Goal: Complete application form: Complete application form

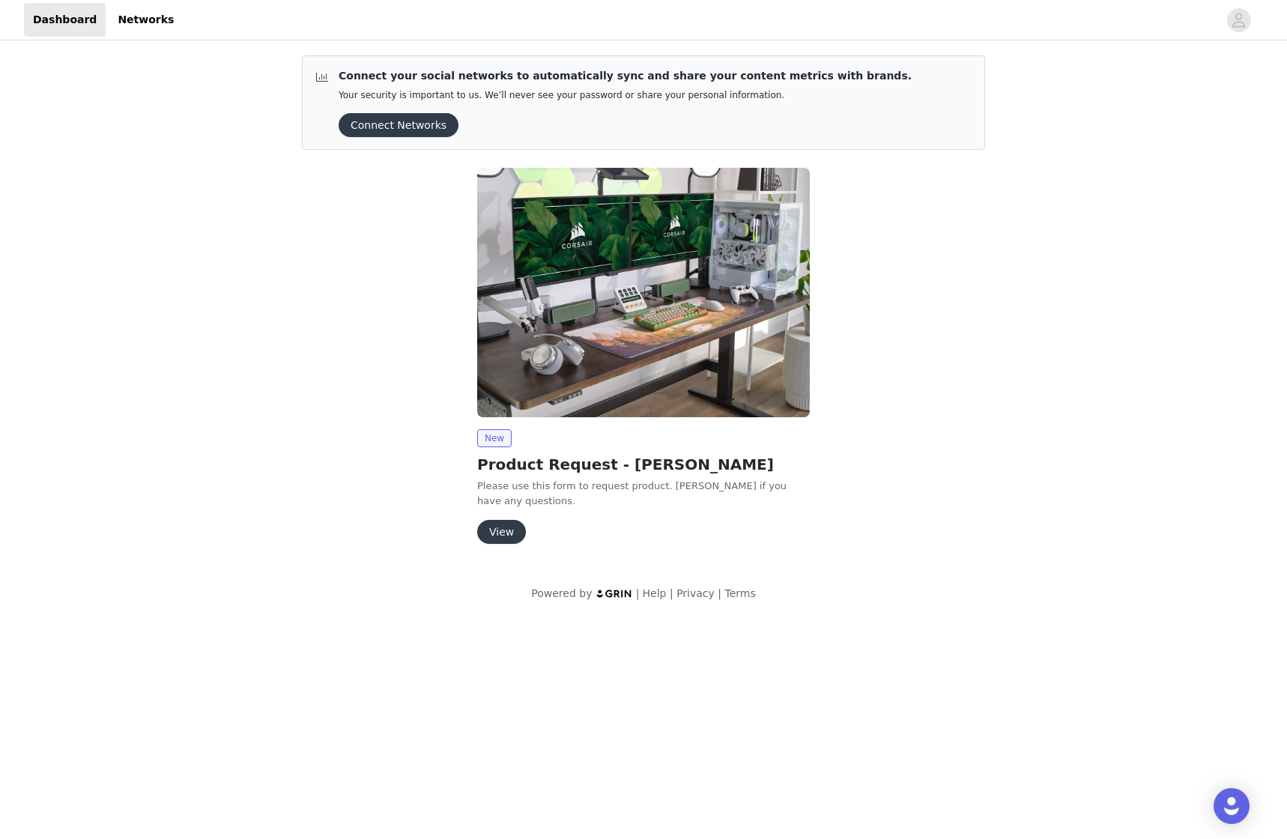
click at [486, 520] on button "View" at bounding box center [501, 532] width 49 height 24
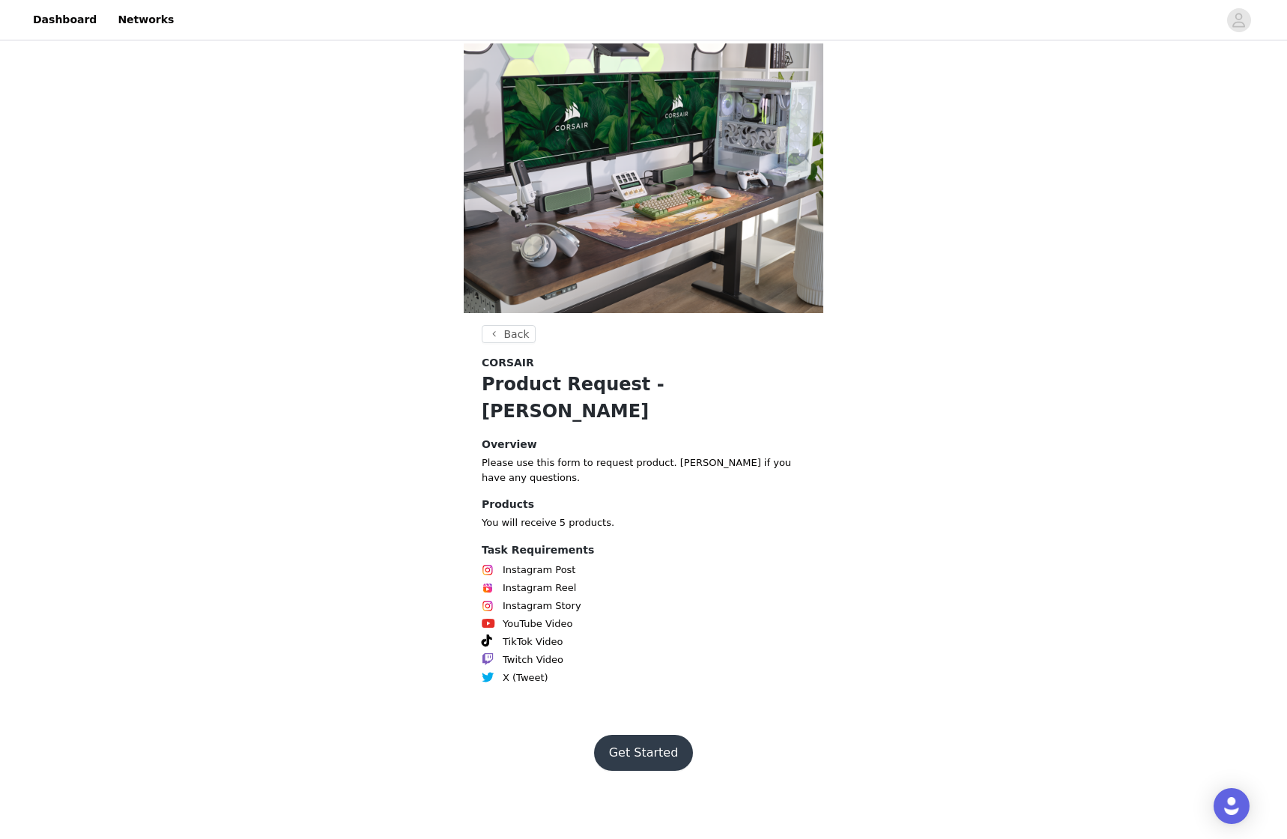
click at [649, 735] on button "Get Started" at bounding box center [644, 753] width 100 height 36
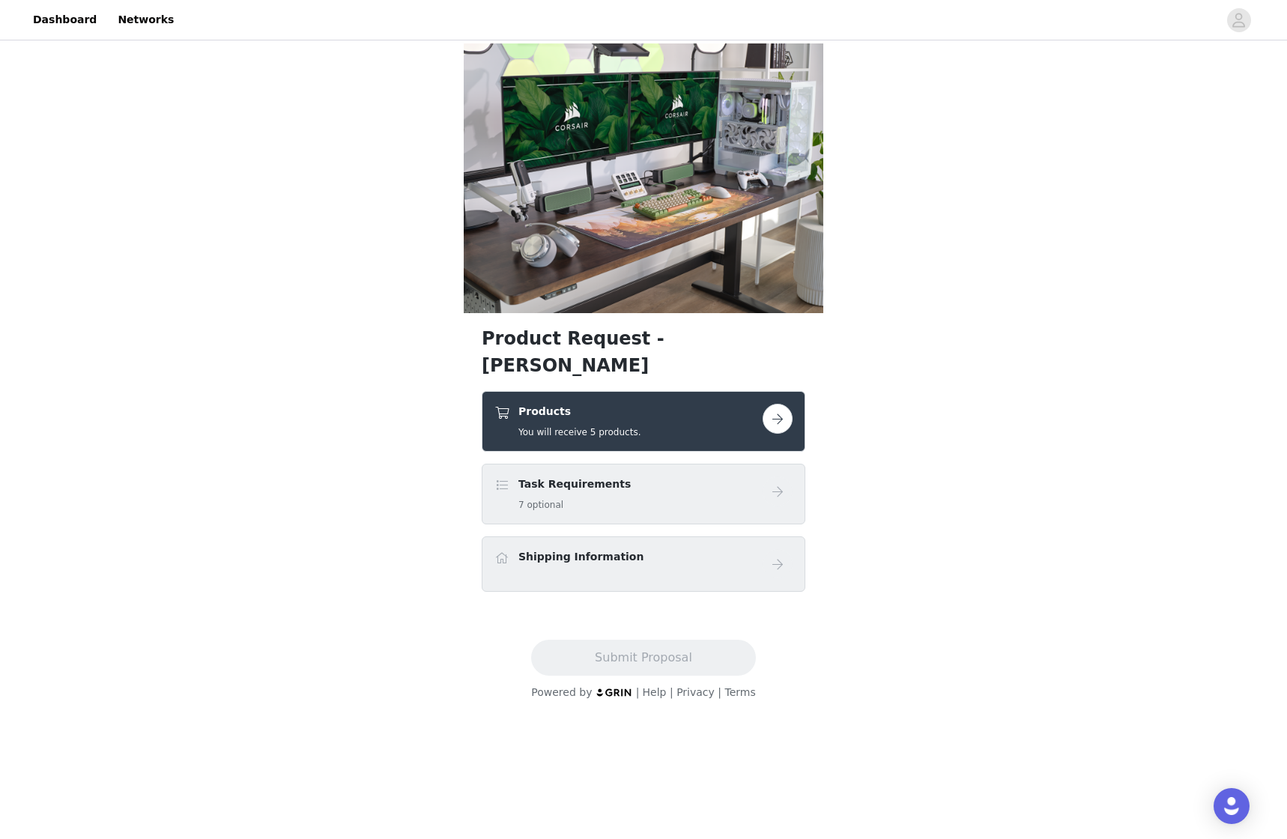
click at [770, 404] on button "button" at bounding box center [777, 419] width 30 height 30
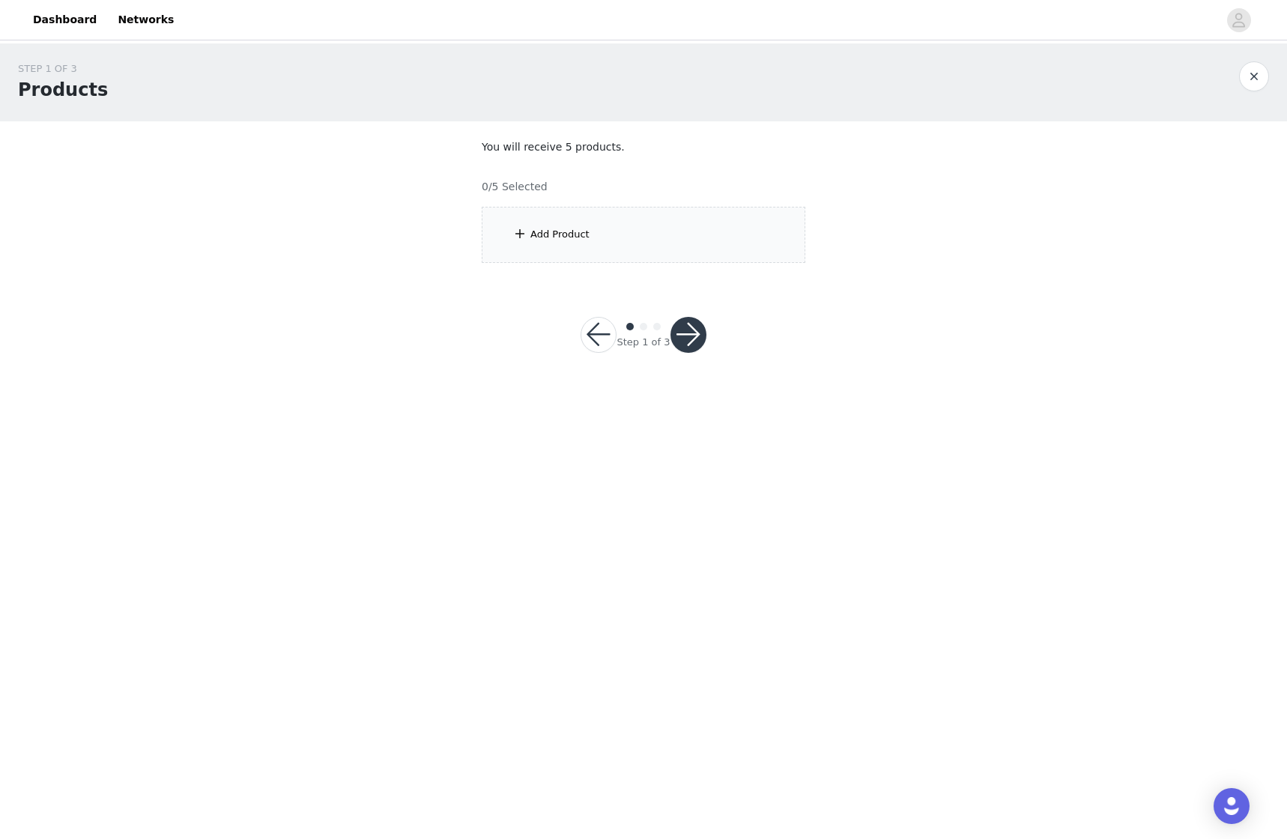
click at [580, 237] on div "Add Product" at bounding box center [559, 234] width 59 height 15
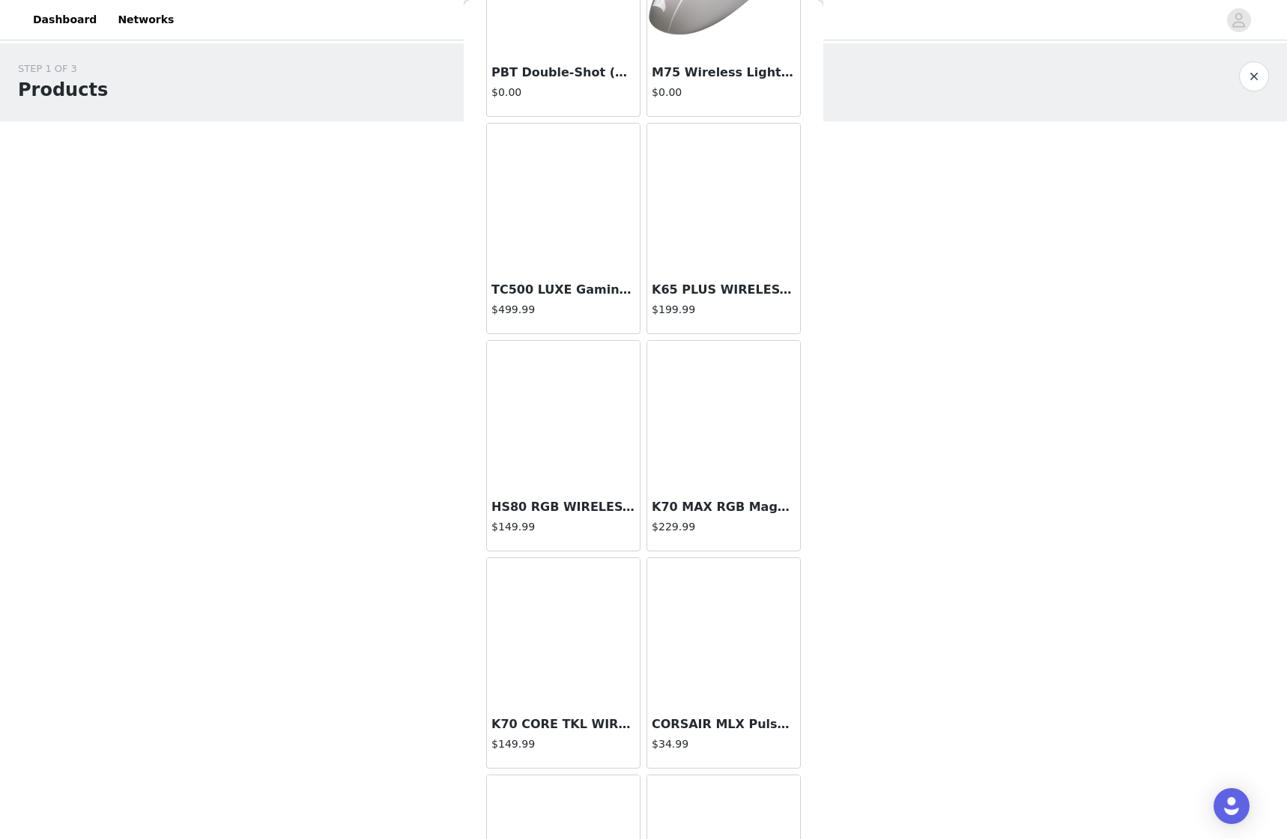
scroll to position [374, 0]
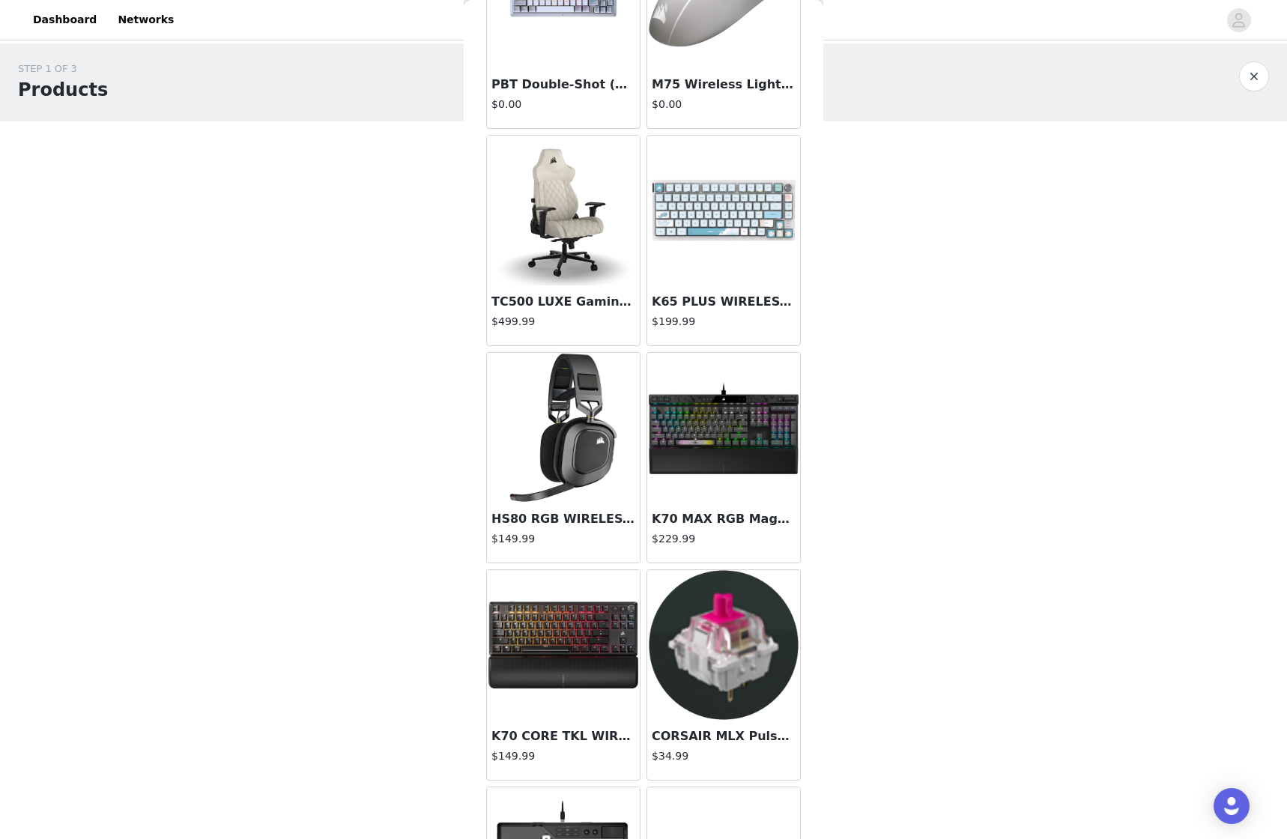
click at [564, 222] on img at bounding box center [563, 211] width 150 height 150
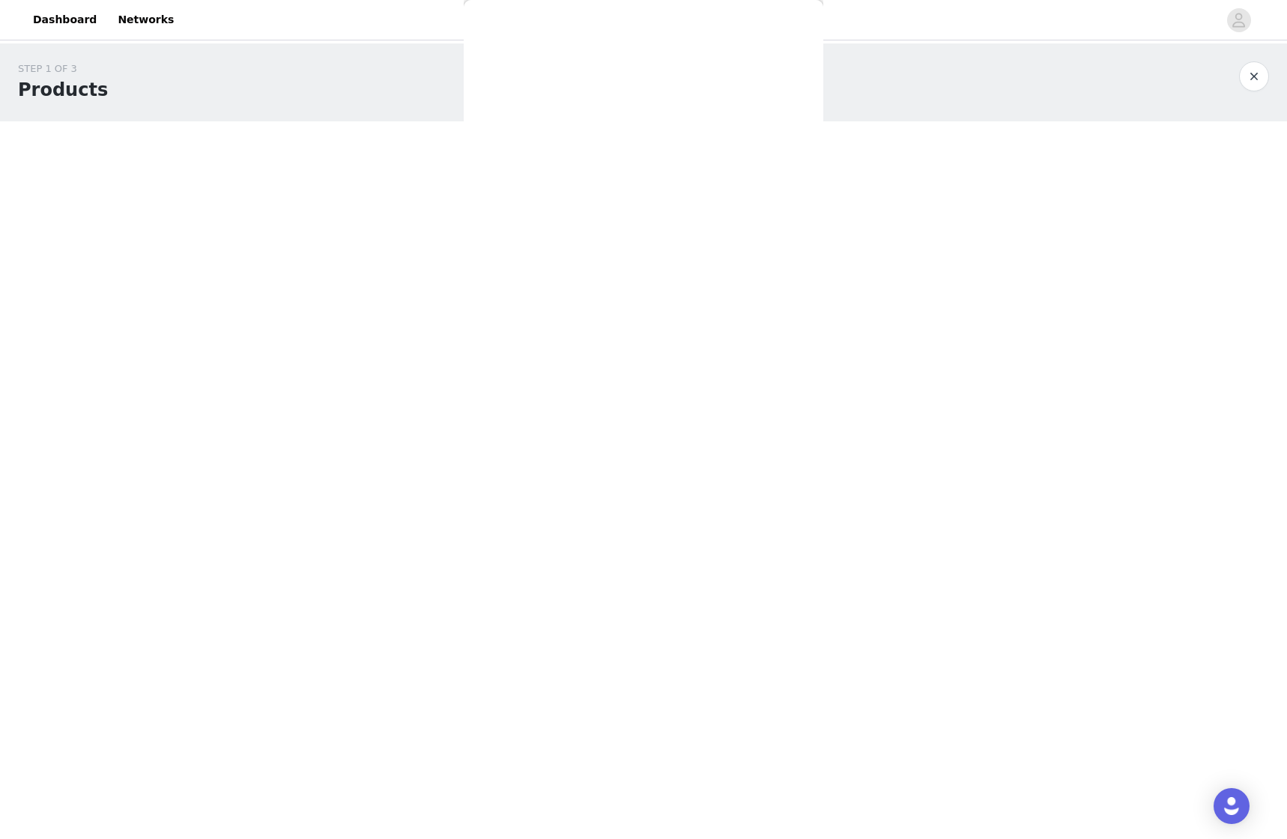
scroll to position [0, 0]
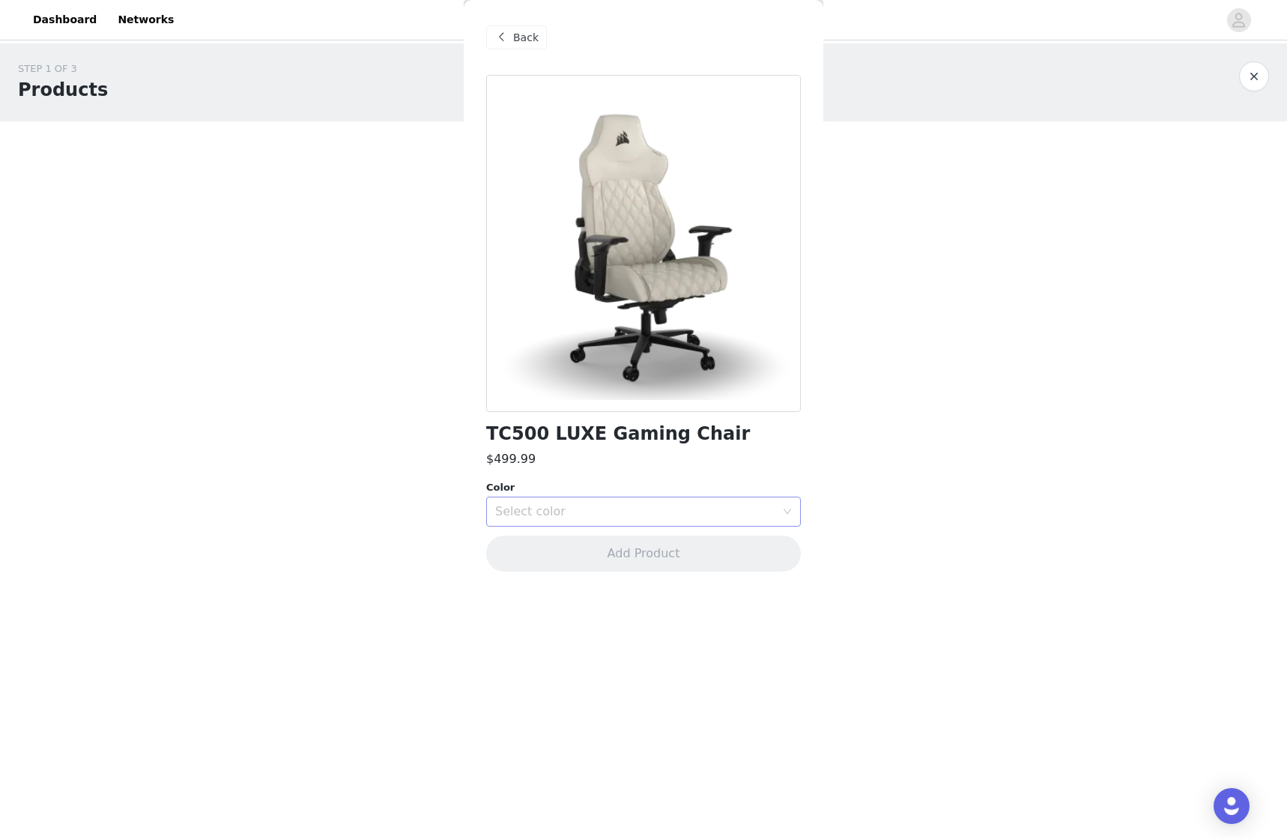
click at [548, 503] on div "Select color" at bounding box center [638, 511] width 287 height 28
click at [538, 545] on li "Sherwood" at bounding box center [643, 544] width 315 height 24
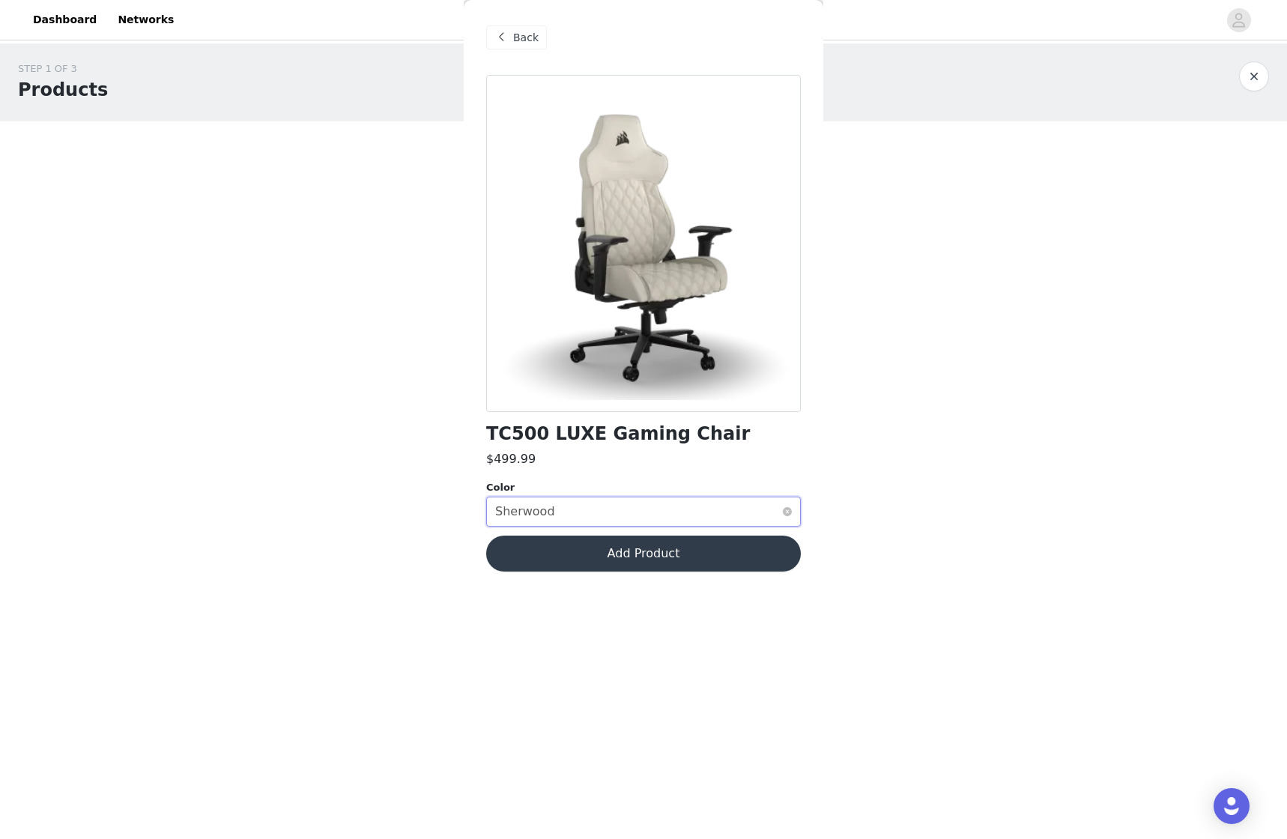
click at [541, 517] on div "Sherwood" at bounding box center [525, 511] width 60 height 28
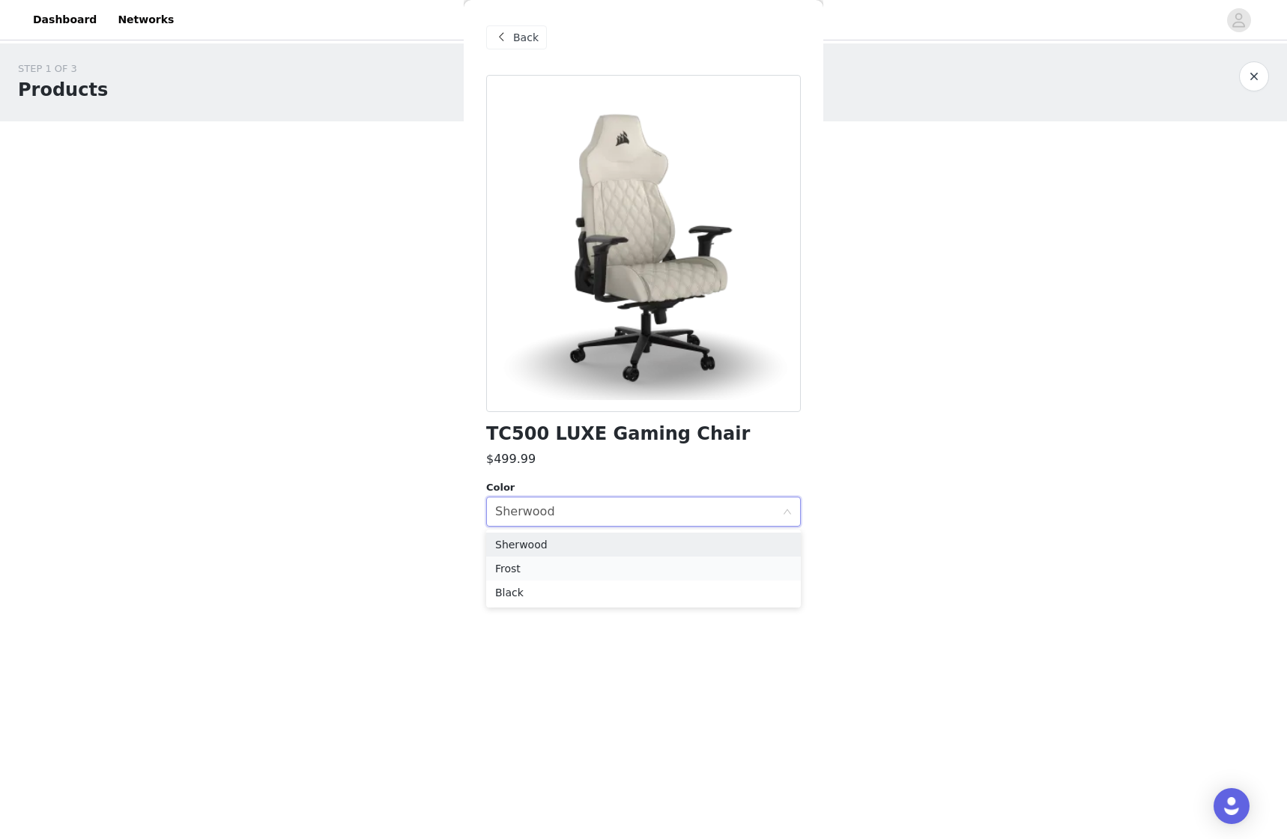
click at [531, 565] on li "Frost" at bounding box center [643, 568] width 315 height 24
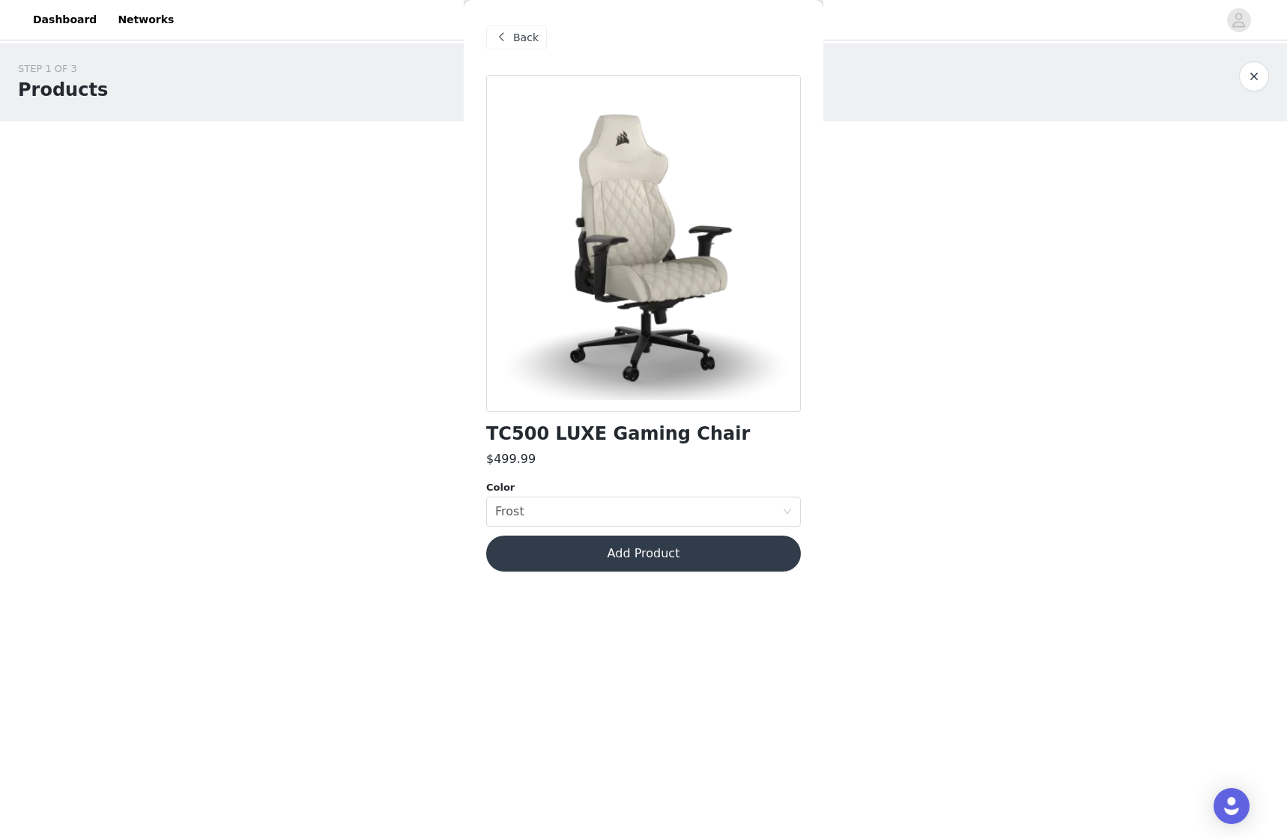
click at [634, 546] on button "Add Product" at bounding box center [643, 553] width 315 height 36
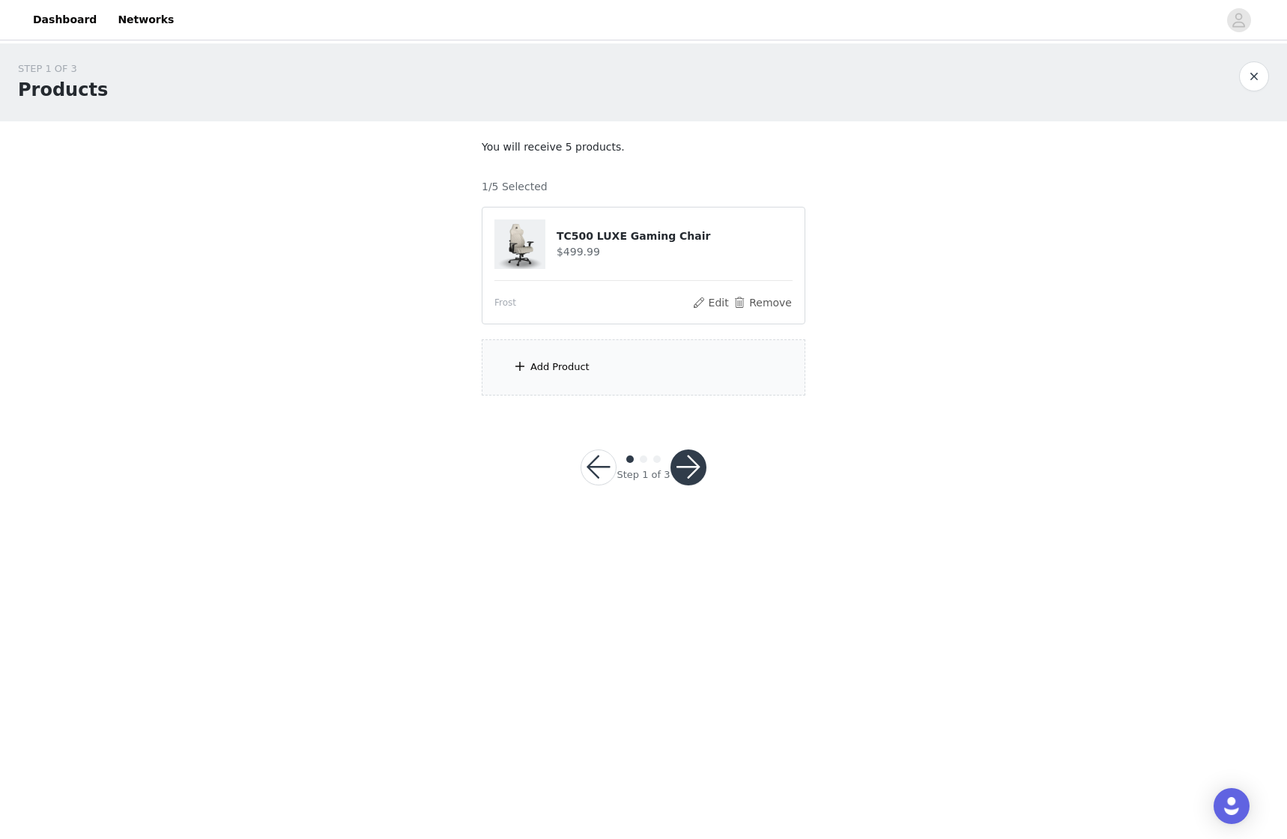
click at [529, 367] on div "Add Product" at bounding box center [643, 367] width 323 height 56
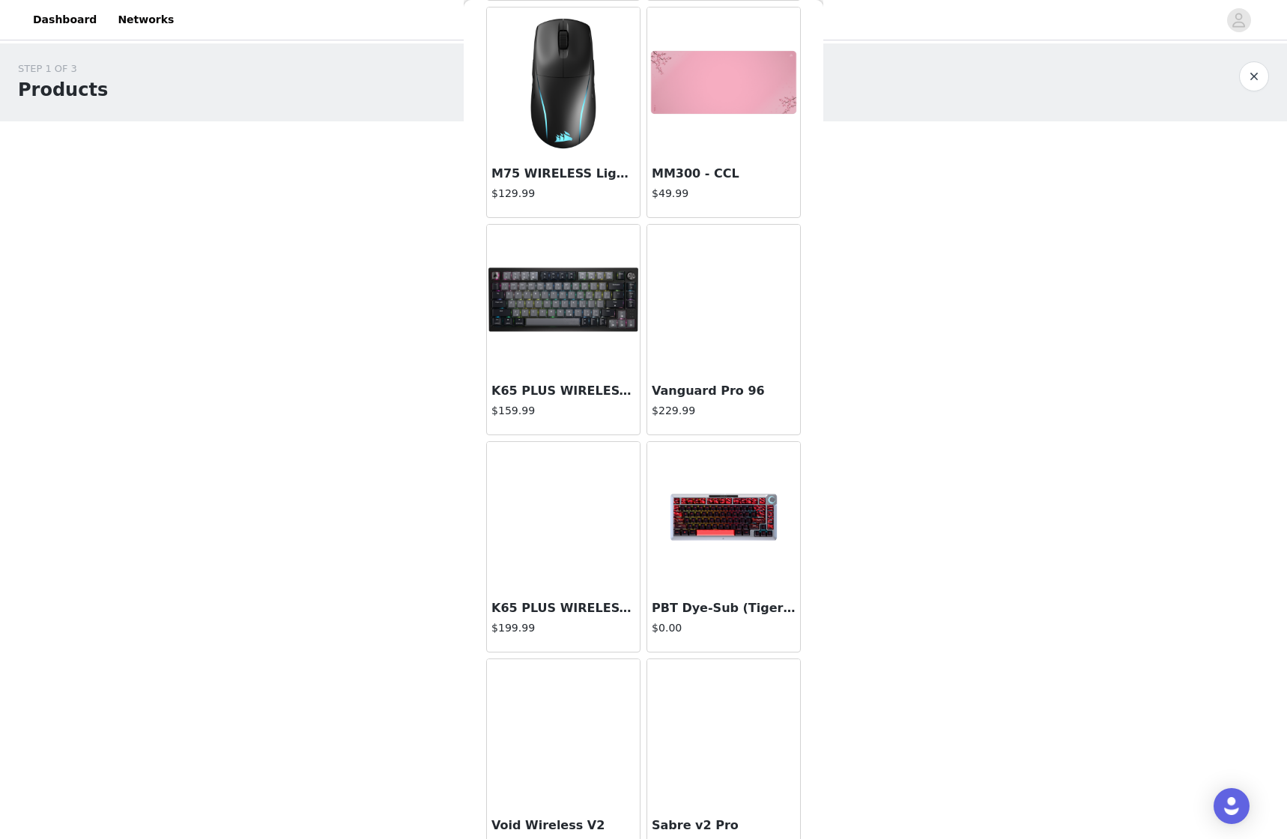
scroll to position [3594, 0]
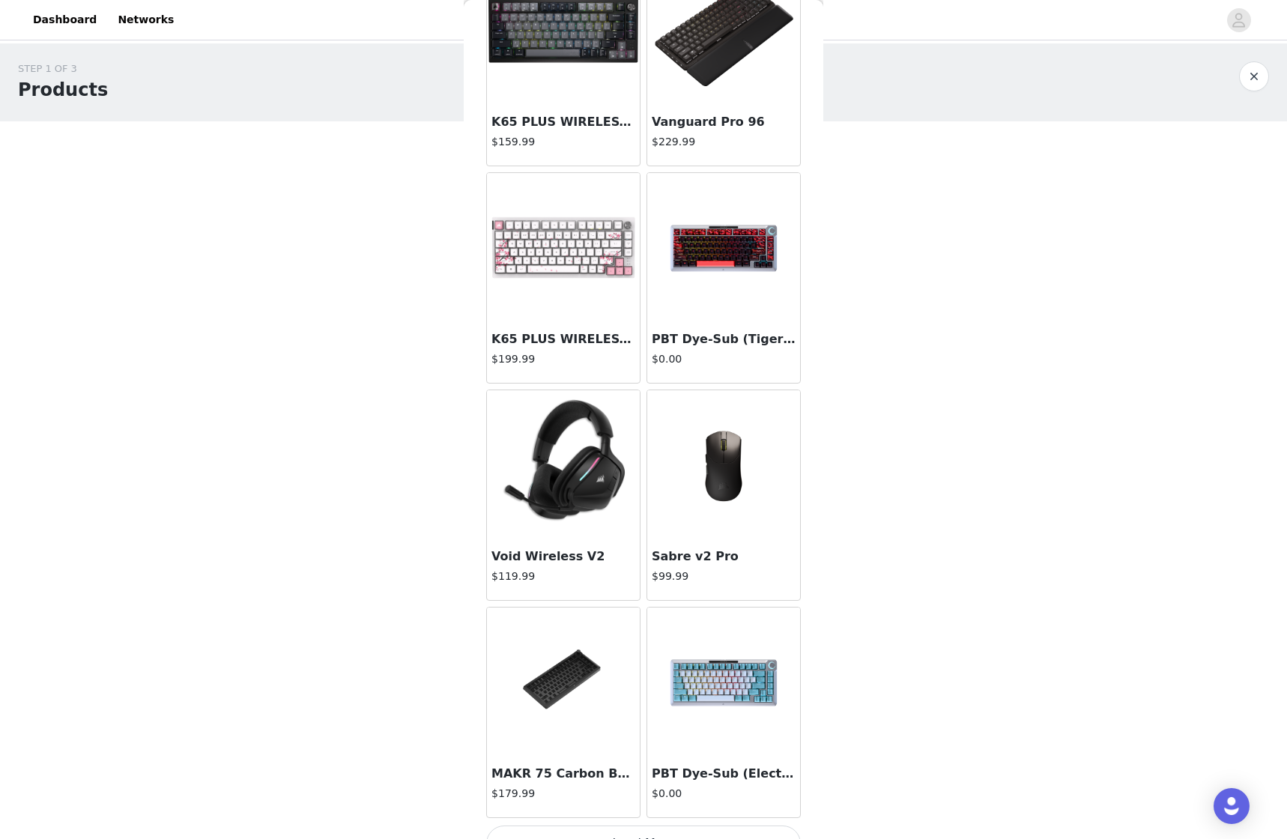
click at [714, 487] on img at bounding box center [723, 465] width 150 height 150
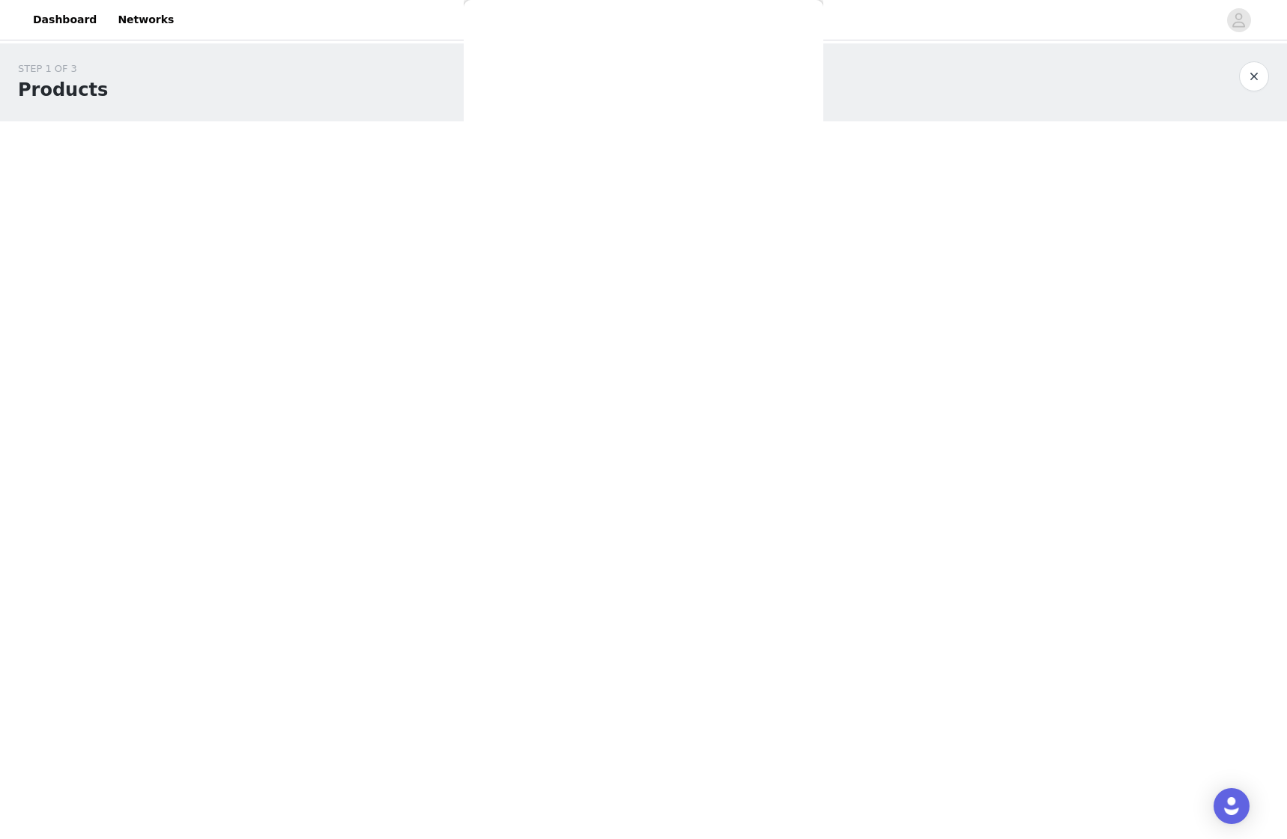
scroll to position [0, 0]
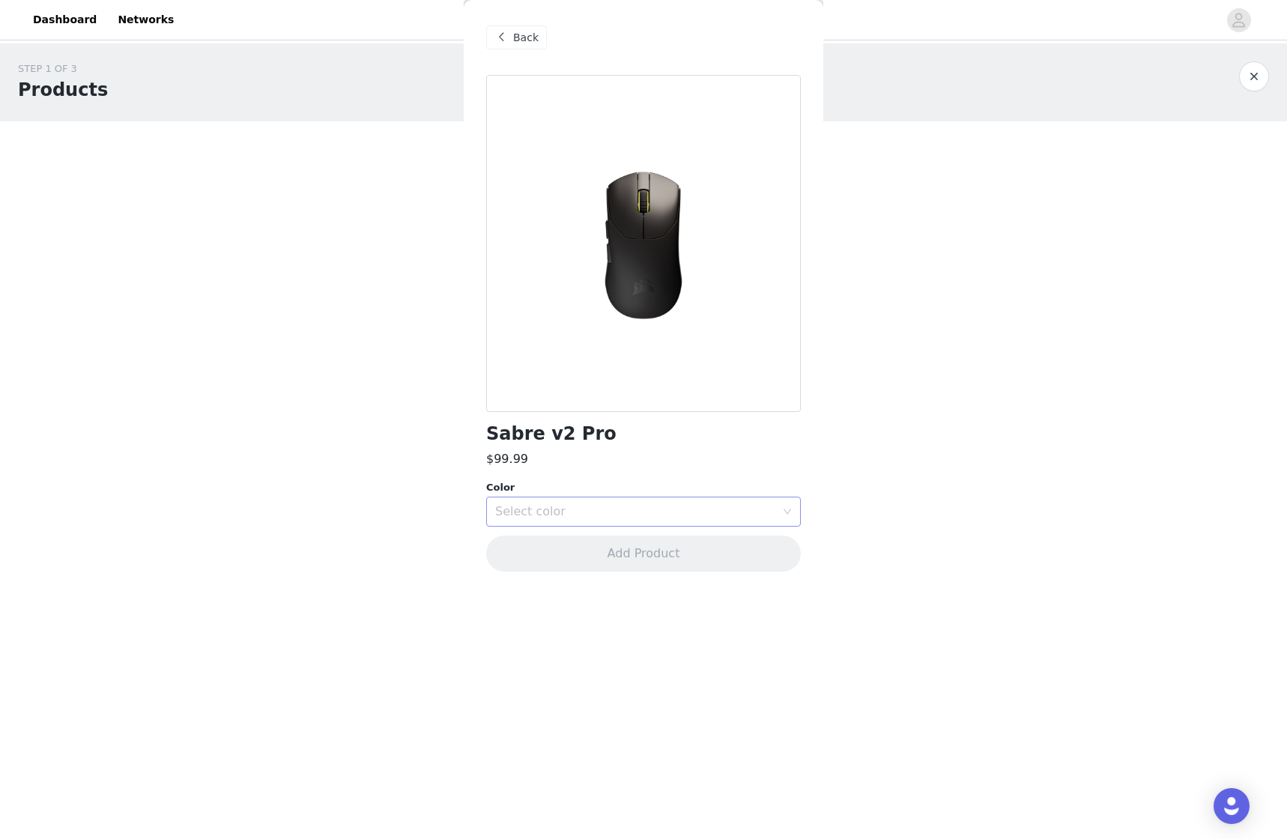
click at [549, 509] on div "Select color" at bounding box center [635, 511] width 280 height 15
click at [531, 570] on li "White" at bounding box center [643, 568] width 315 height 24
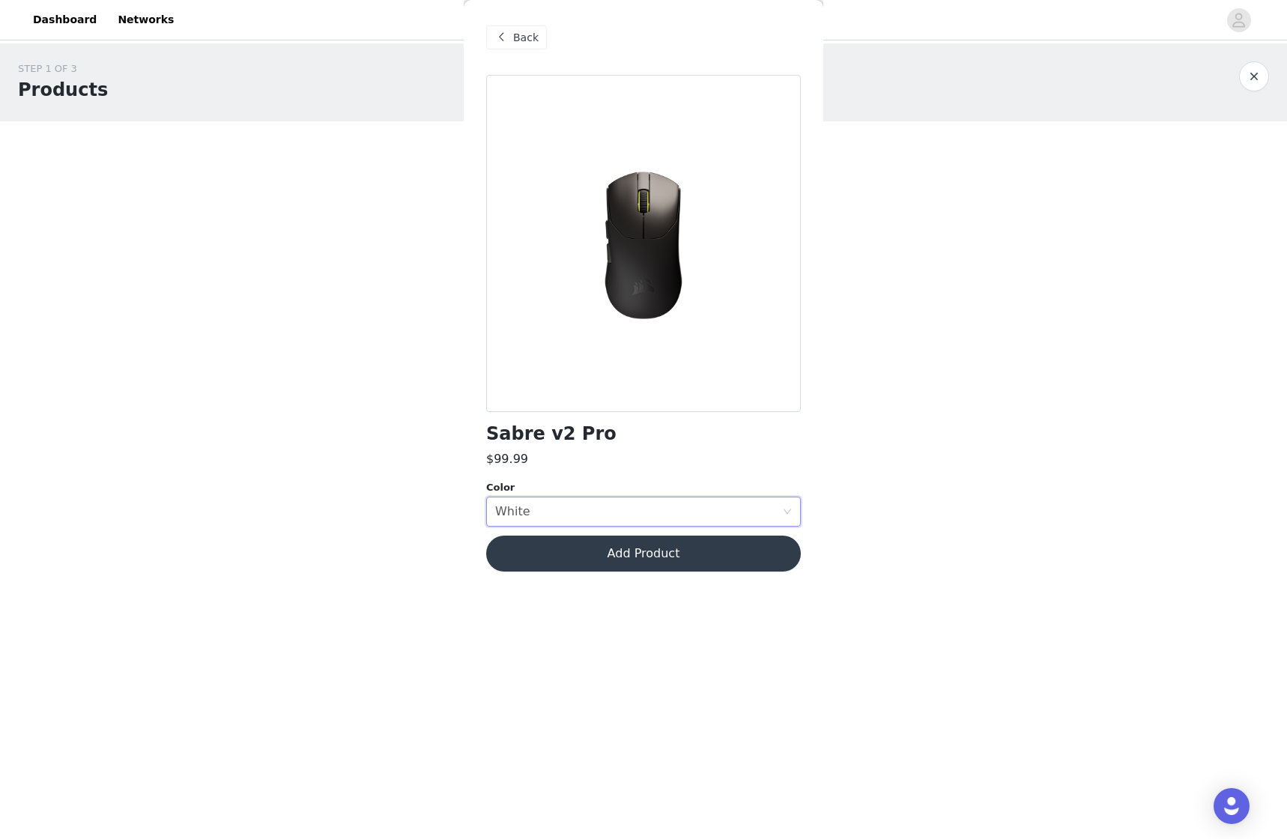
click at [578, 559] on button "Add Product" at bounding box center [643, 553] width 315 height 36
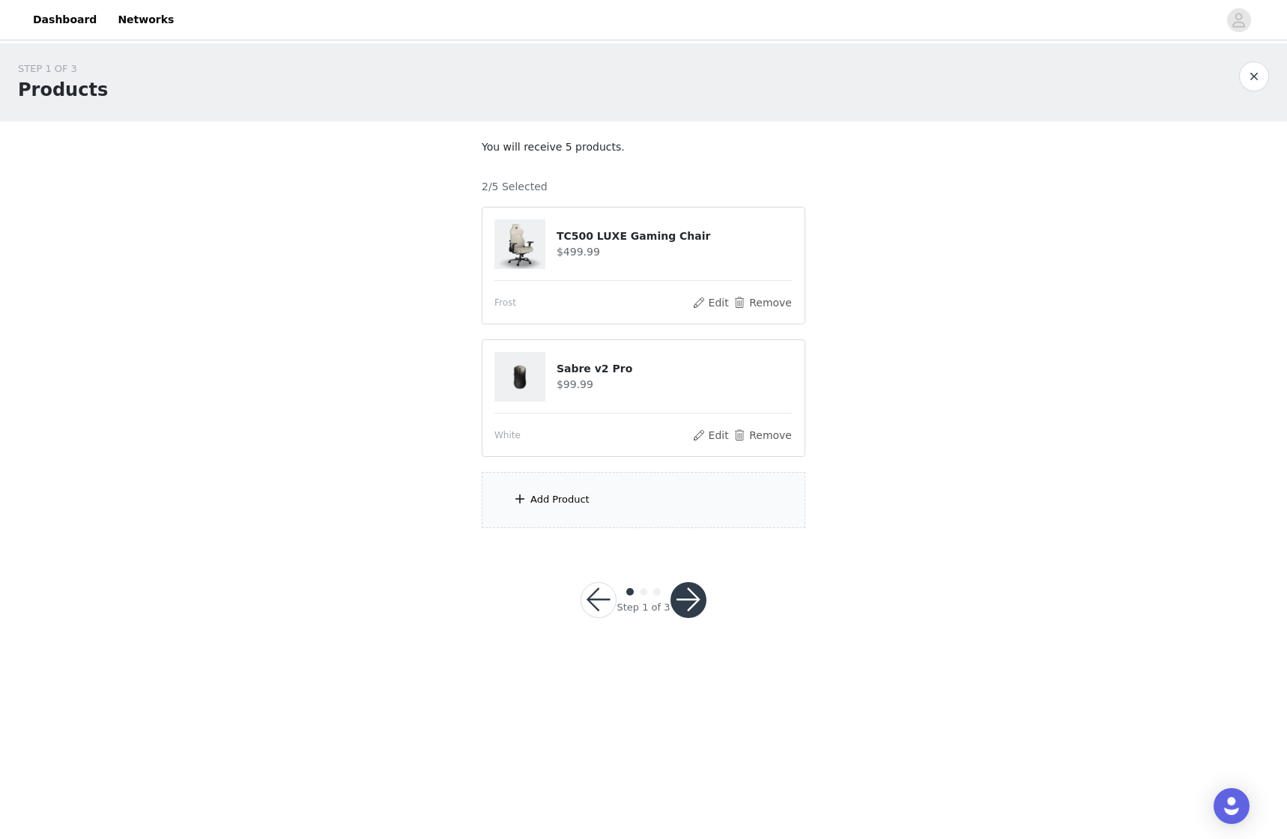
click at [526, 507] on span at bounding box center [519, 499] width 15 height 18
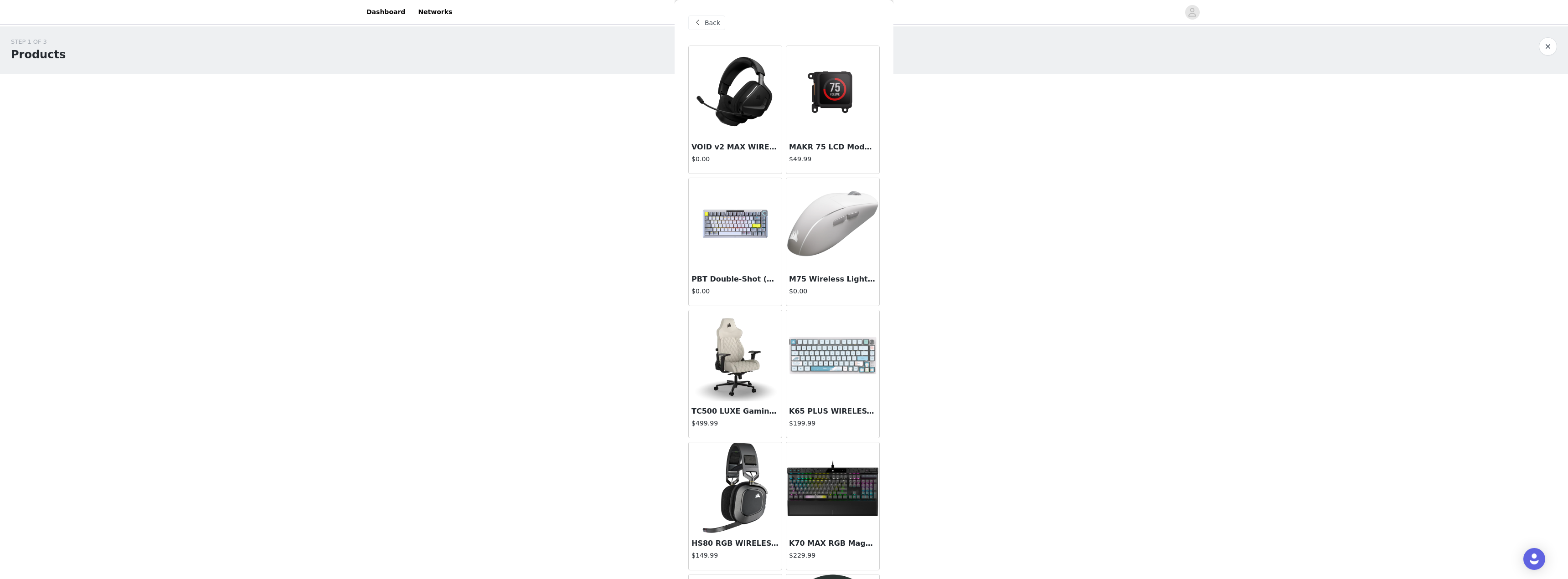
click at [705, 23] on div "Back" at bounding box center [707, 23] width 37 height 15
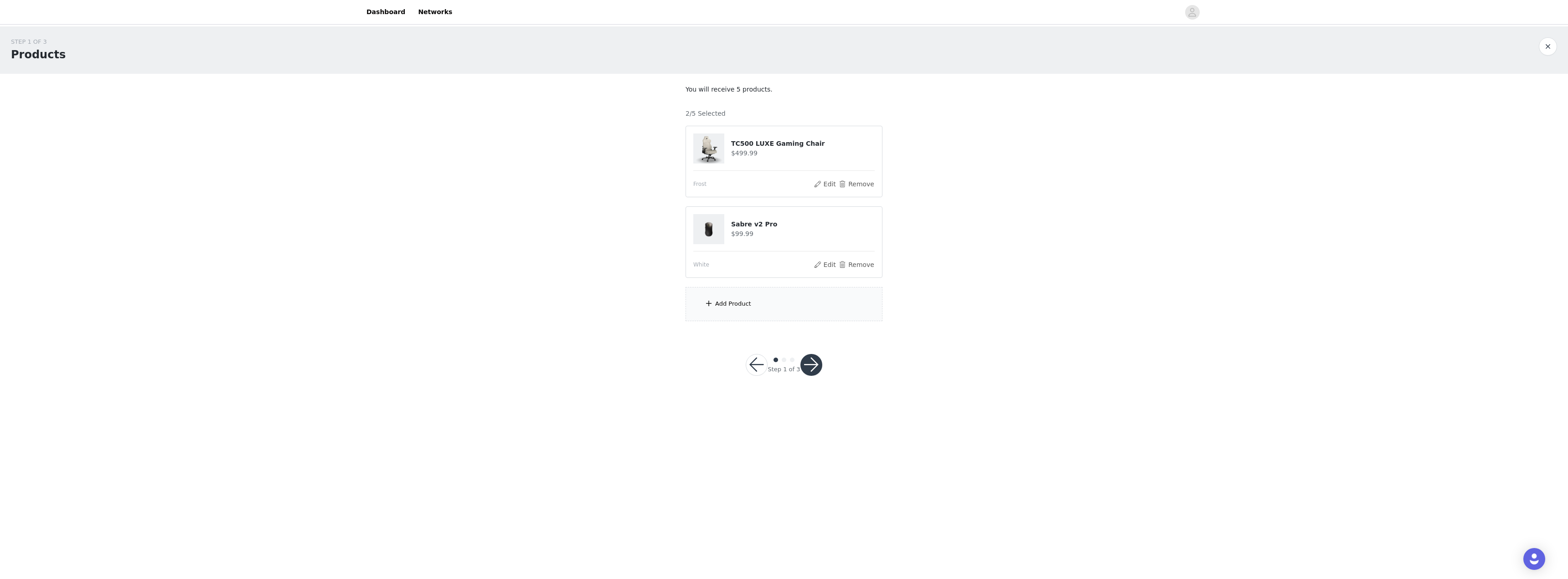
click at [783, 361] on button "button" at bounding box center [811, 365] width 22 height 22
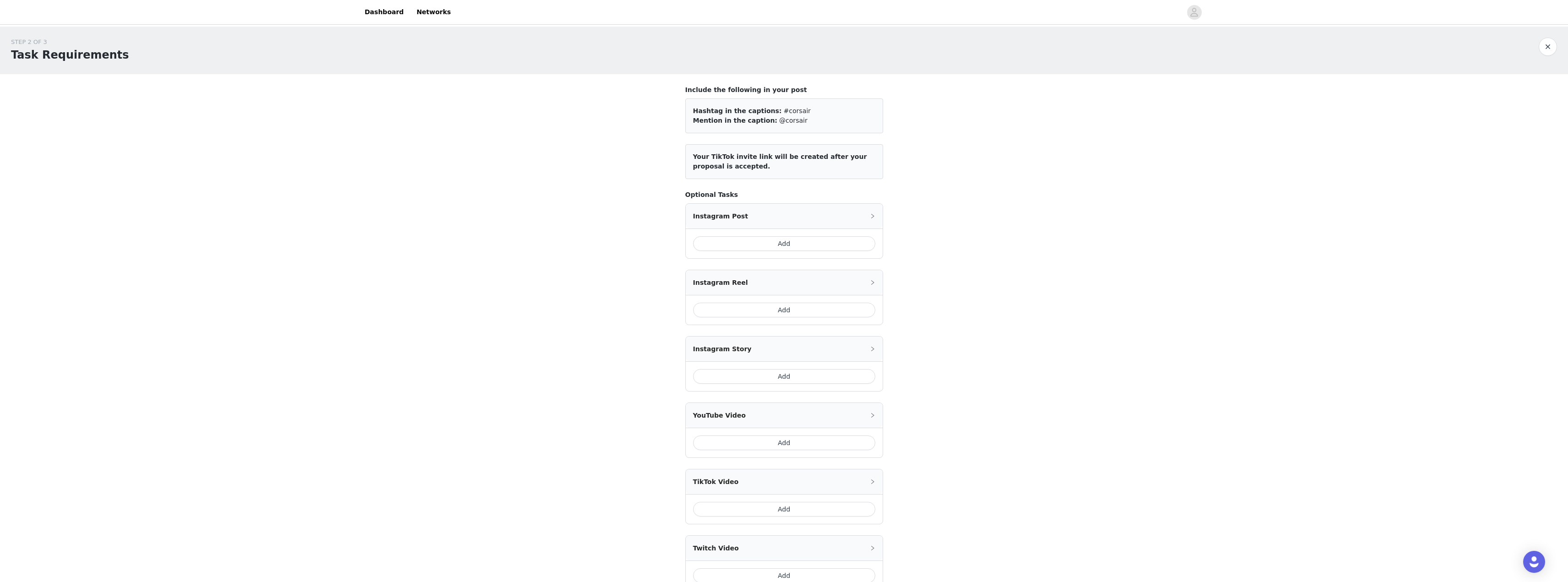
click at [755, 243] on button "Add" at bounding box center [784, 243] width 182 height 15
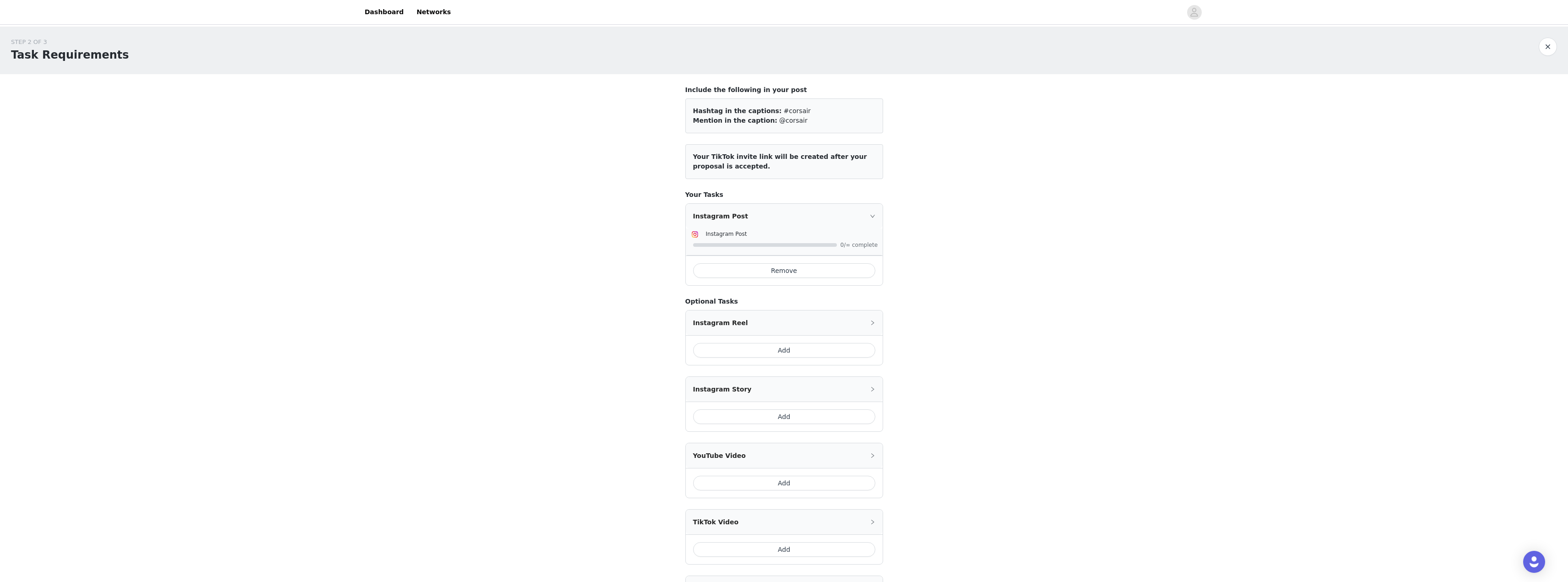
click at [752, 352] on button "Add" at bounding box center [784, 350] width 182 height 15
click at [739, 269] on button "Remove" at bounding box center [784, 271] width 182 height 15
click at [746, 273] on button "Remove" at bounding box center [784, 271] width 182 height 15
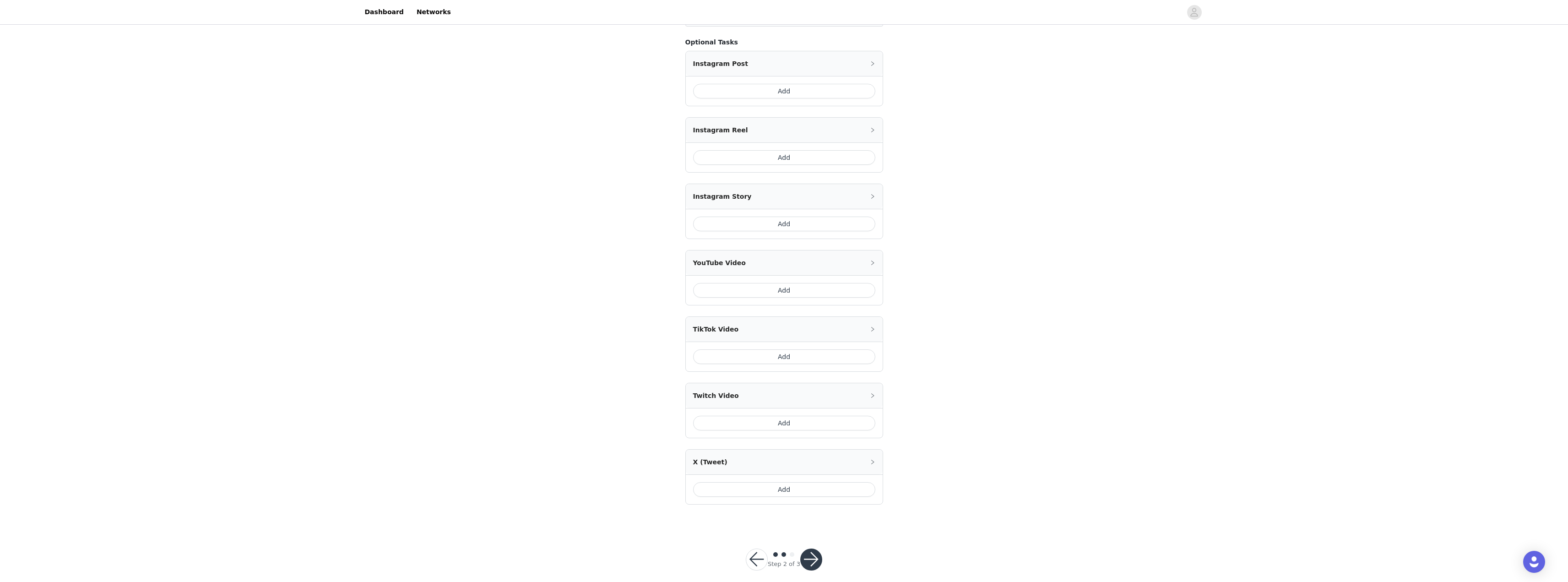
scroll to position [163, 0]
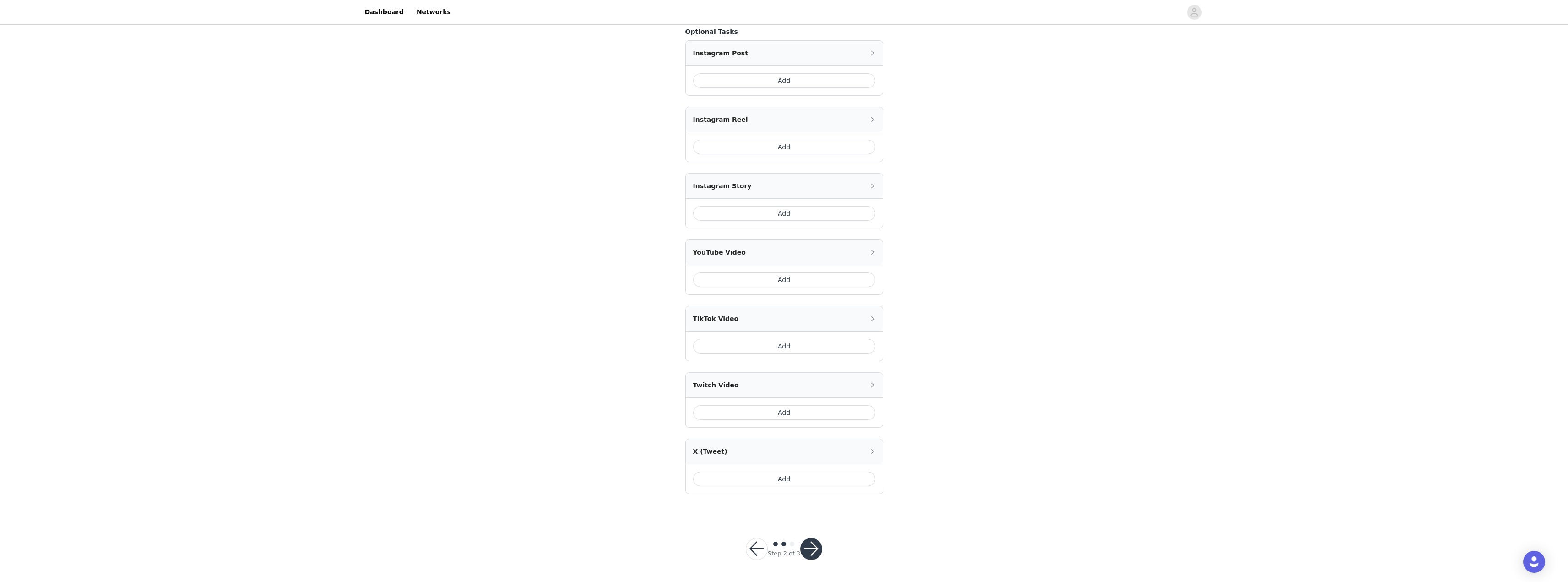
click at [786, 512] on button "button" at bounding box center [811, 549] width 22 height 22
click at [786, 512] on div at bounding box center [811, 549] width 22 height 22
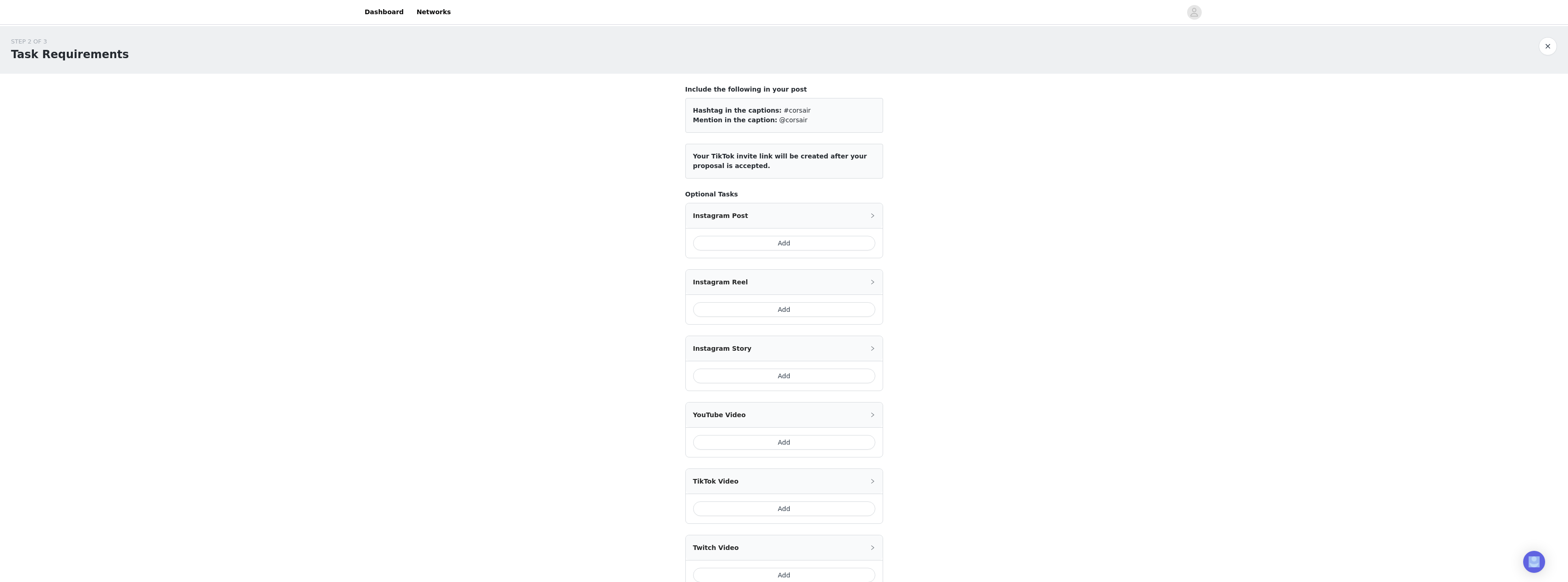
scroll to position [0, 0]
click at [763, 245] on button "Add" at bounding box center [784, 243] width 182 height 15
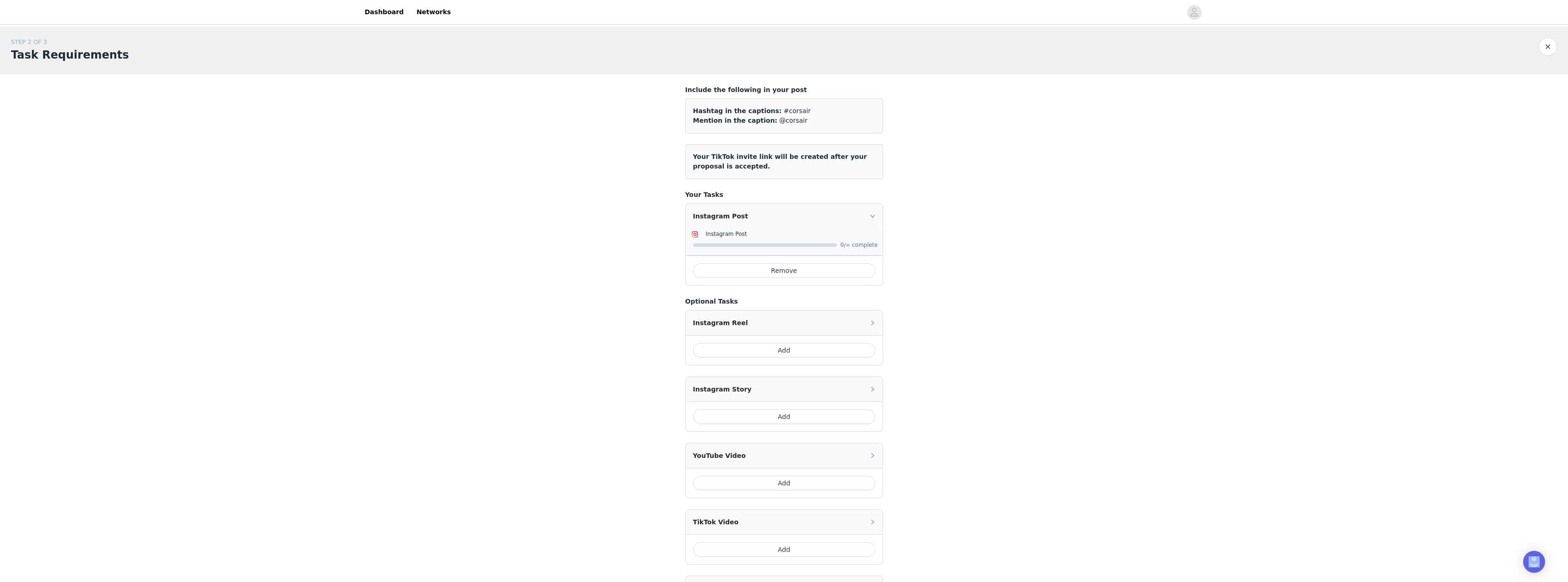
click at [748, 355] on button "Add" at bounding box center [784, 350] width 182 height 15
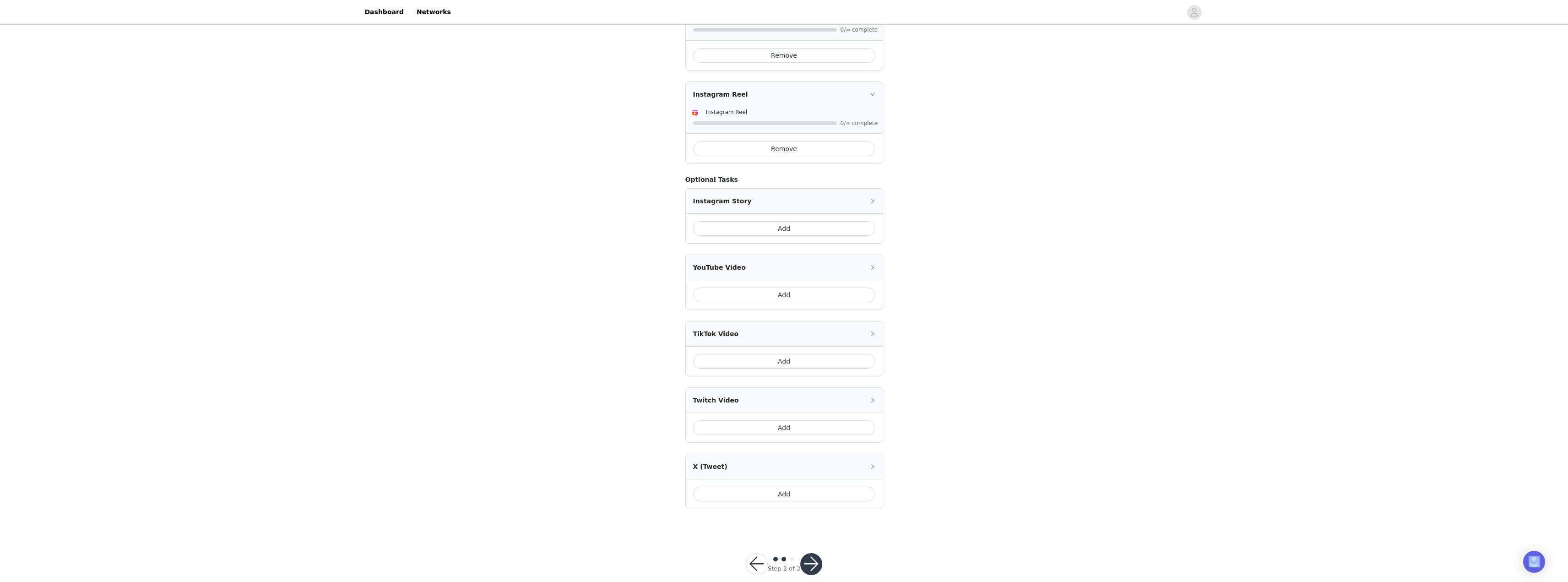
scroll to position [230, 0]
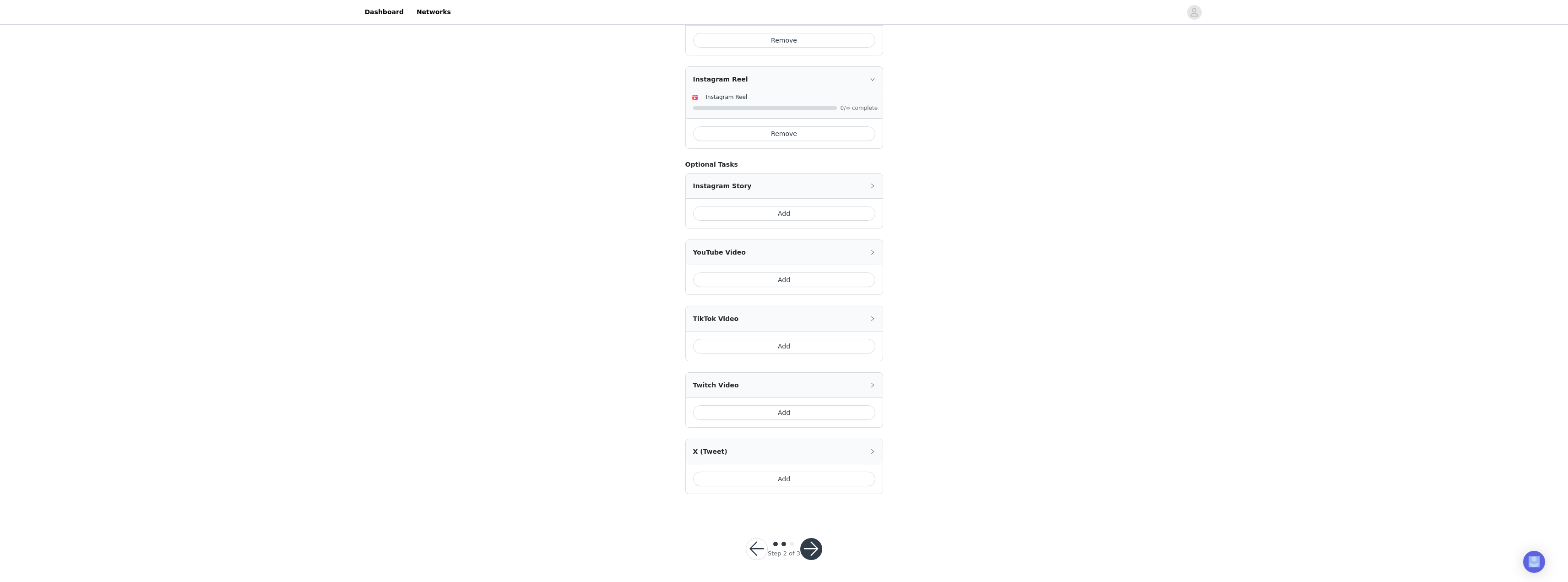
click at [786, 512] on button "button" at bounding box center [811, 549] width 22 height 22
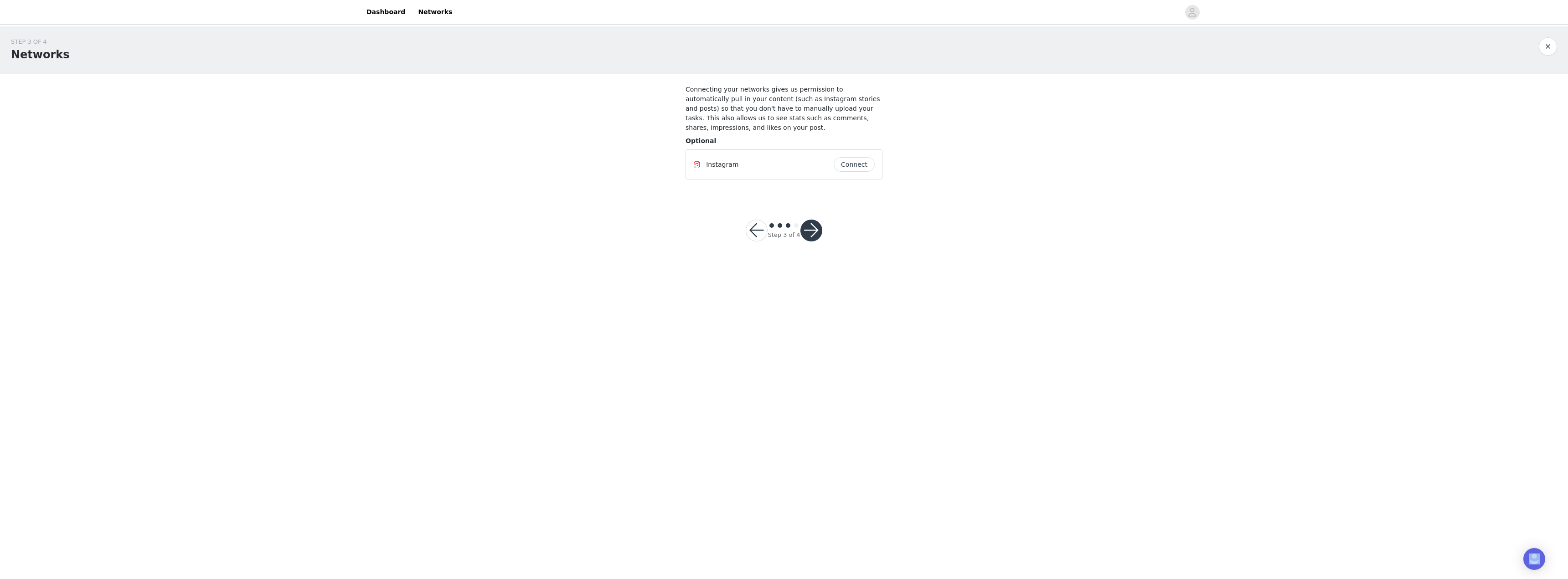
click at [783, 157] on button "Connect" at bounding box center [854, 164] width 41 height 15
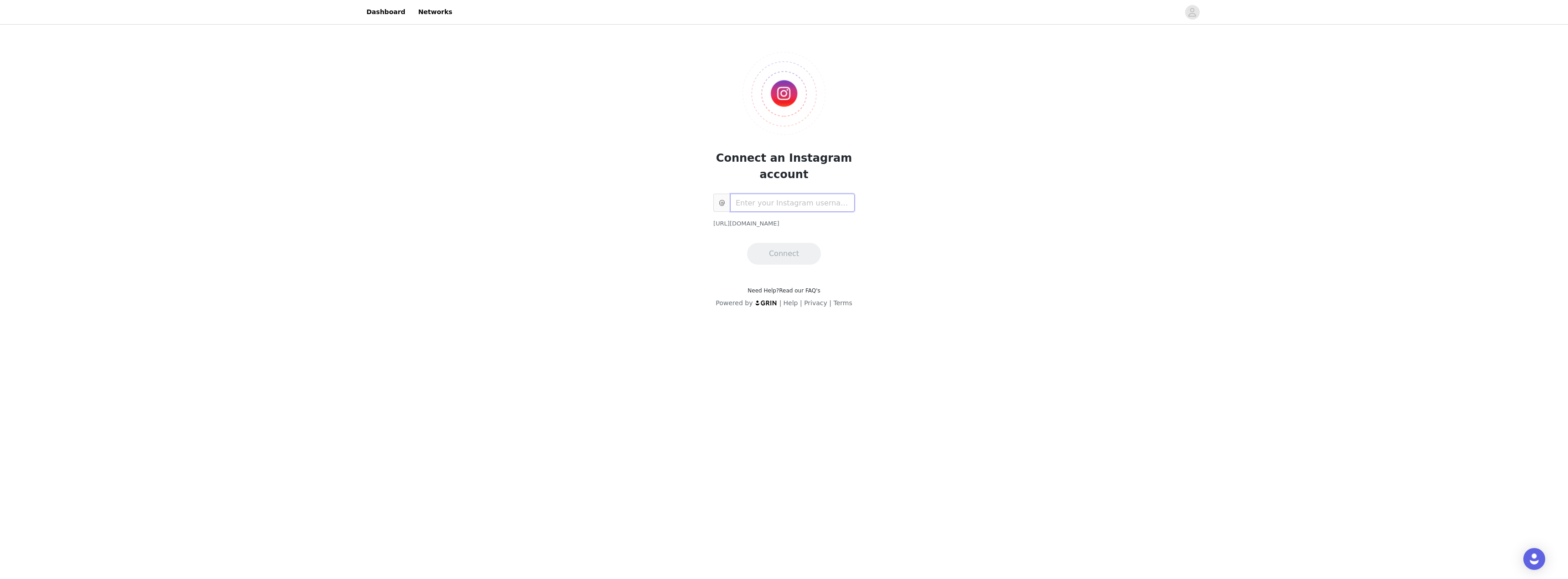
click at [771, 202] on input "text" at bounding box center [793, 203] width 124 height 18
type input "realgivemchills"
click at [783, 254] on button "Connect" at bounding box center [783, 254] width 74 height 22
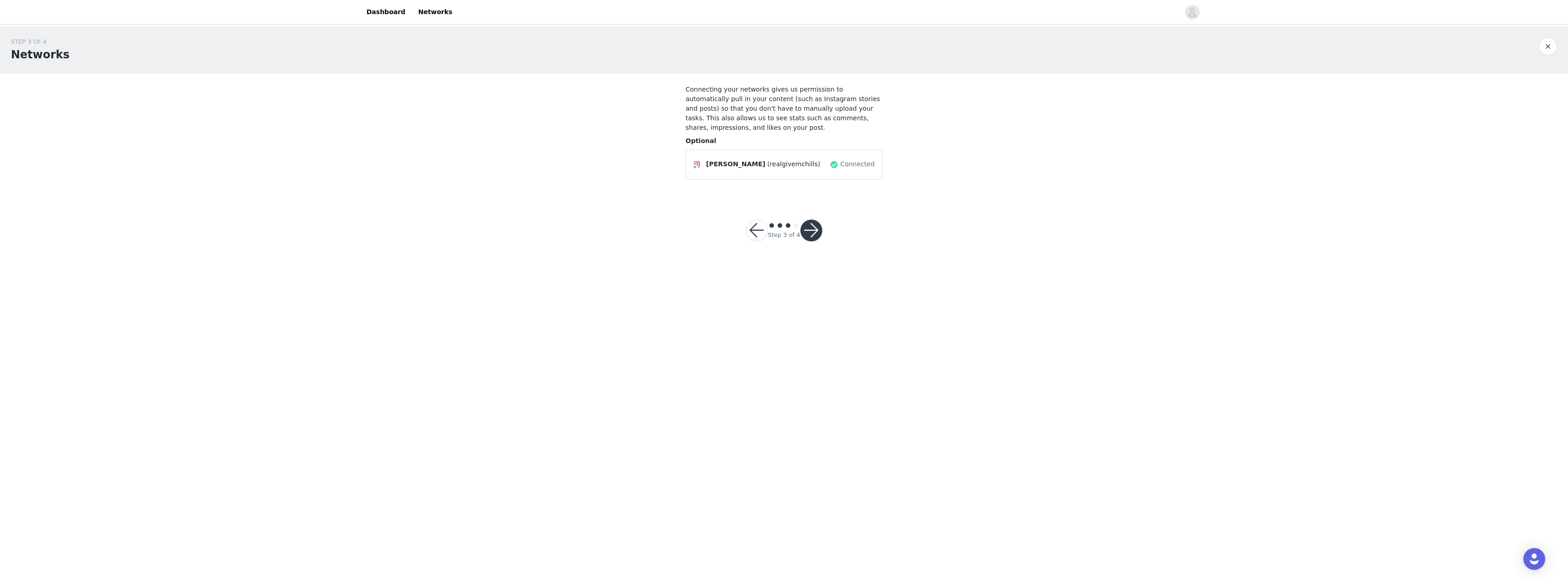
click at [783, 220] on button "button" at bounding box center [811, 231] width 22 height 22
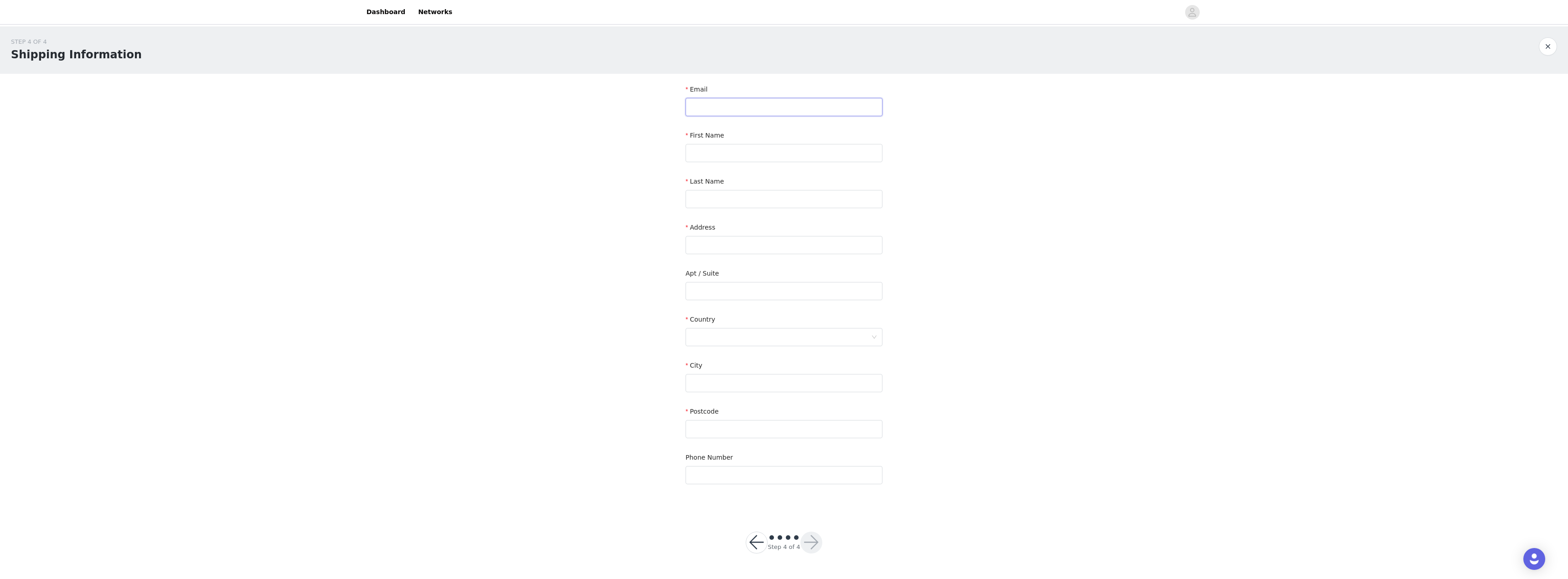
click at [731, 105] on input "text" at bounding box center [783, 107] width 197 height 18
type input "[EMAIL_ADDRESS][DOMAIN_NAME]"
type input "Nashid"
type input "Bainy"
type input "265 All Sky Dr"
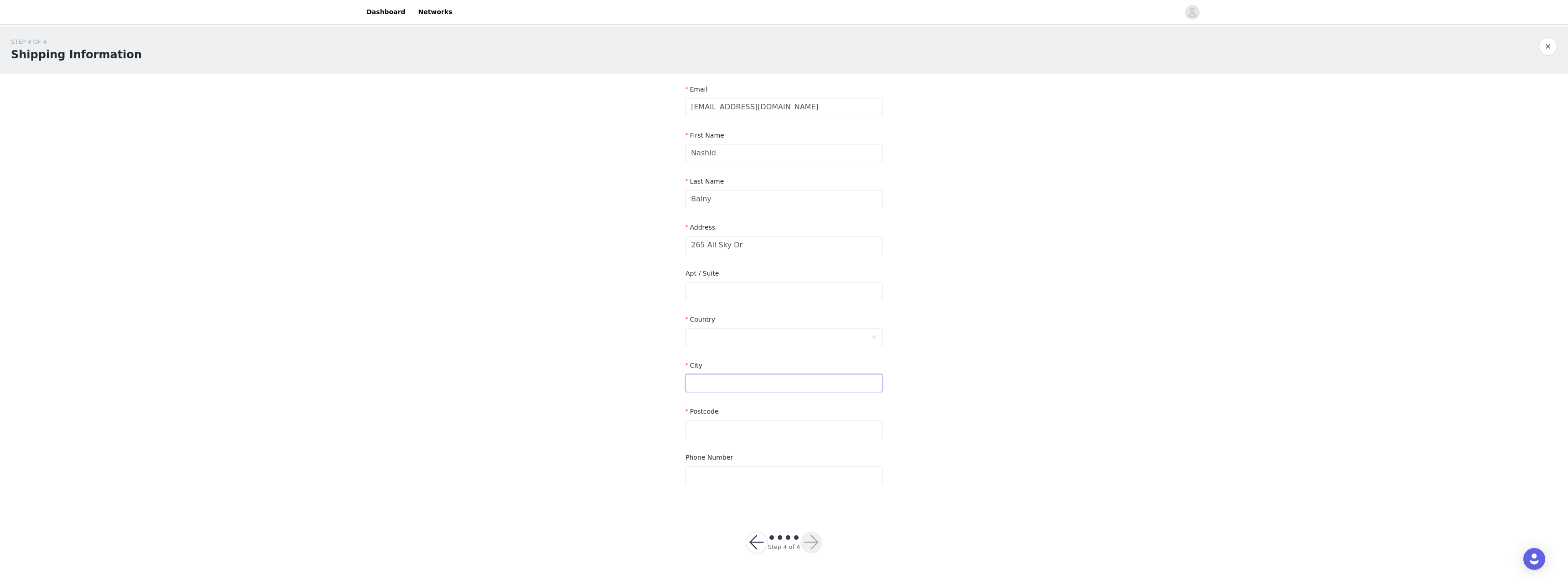
type input "[US_STATE][GEOGRAPHIC_DATA]"
type input "80921"
click at [756, 482] on input "text" at bounding box center [783, 475] width 197 height 18
click at [783, 492] on div "STEP 4 OF 4 Shipping Information Email [EMAIL_ADDRESS][DOMAIN_NAME] First Name …" at bounding box center [784, 268] width 1568 height 484
click at [765, 333] on div at bounding box center [781, 337] width 180 height 17
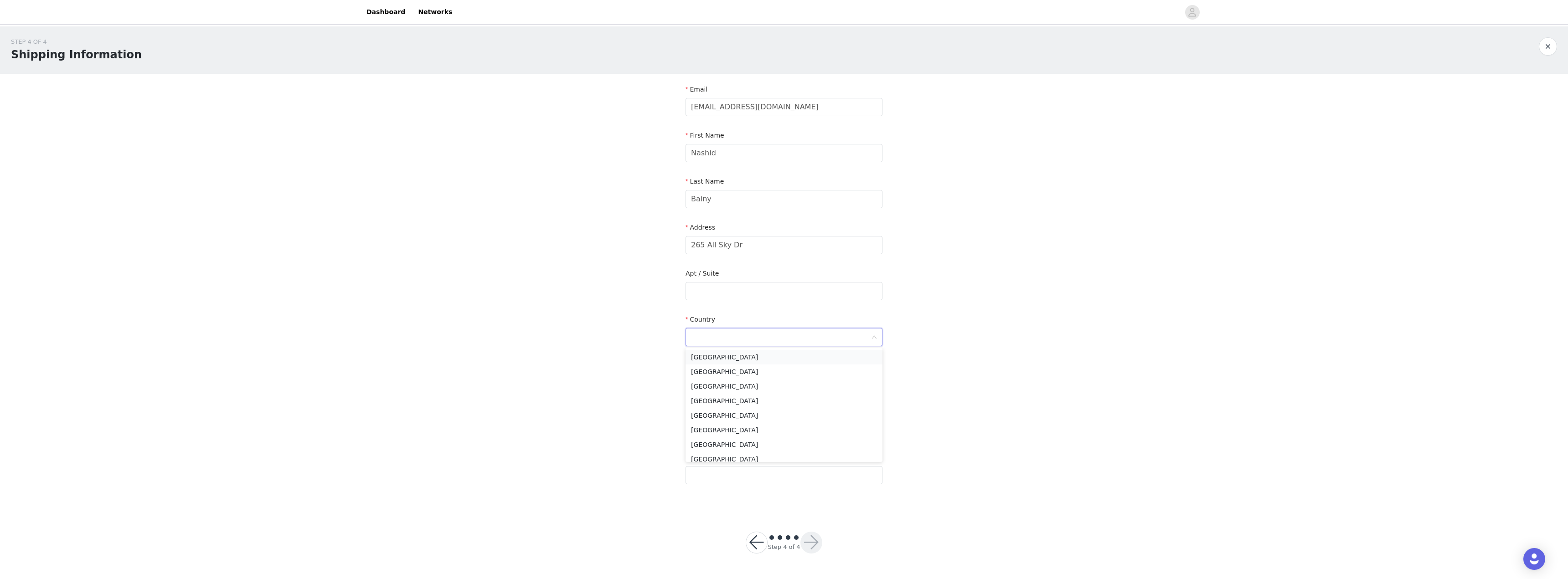
click at [769, 353] on li "[GEOGRAPHIC_DATA]" at bounding box center [783, 357] width 197 height 15
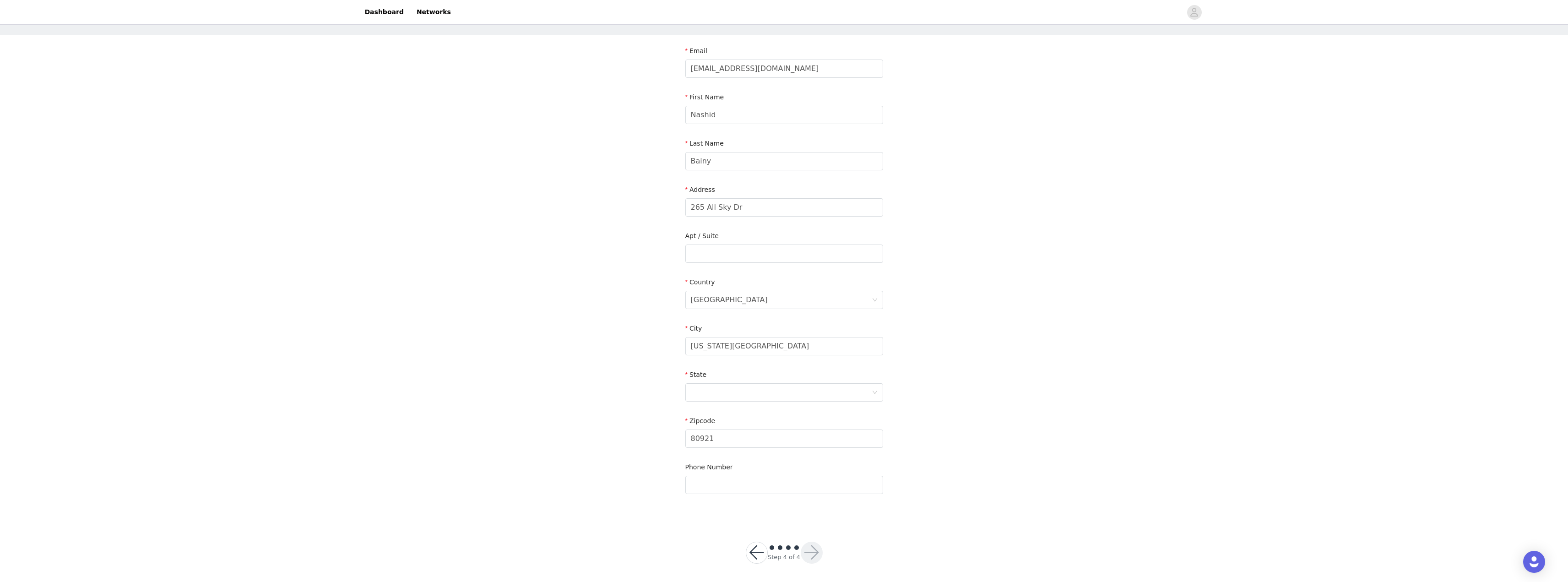
scroll to position [43, 0]
click at [776, 384] on div at bounding box center [781, 389] width 181 height 17
click at [729, 449] on li "[US_STATE]" at bounding box center [784, 449] width 197 height 15
click at [786, 512] on button "button" at bounding box center [812, 549] width 22 height 22
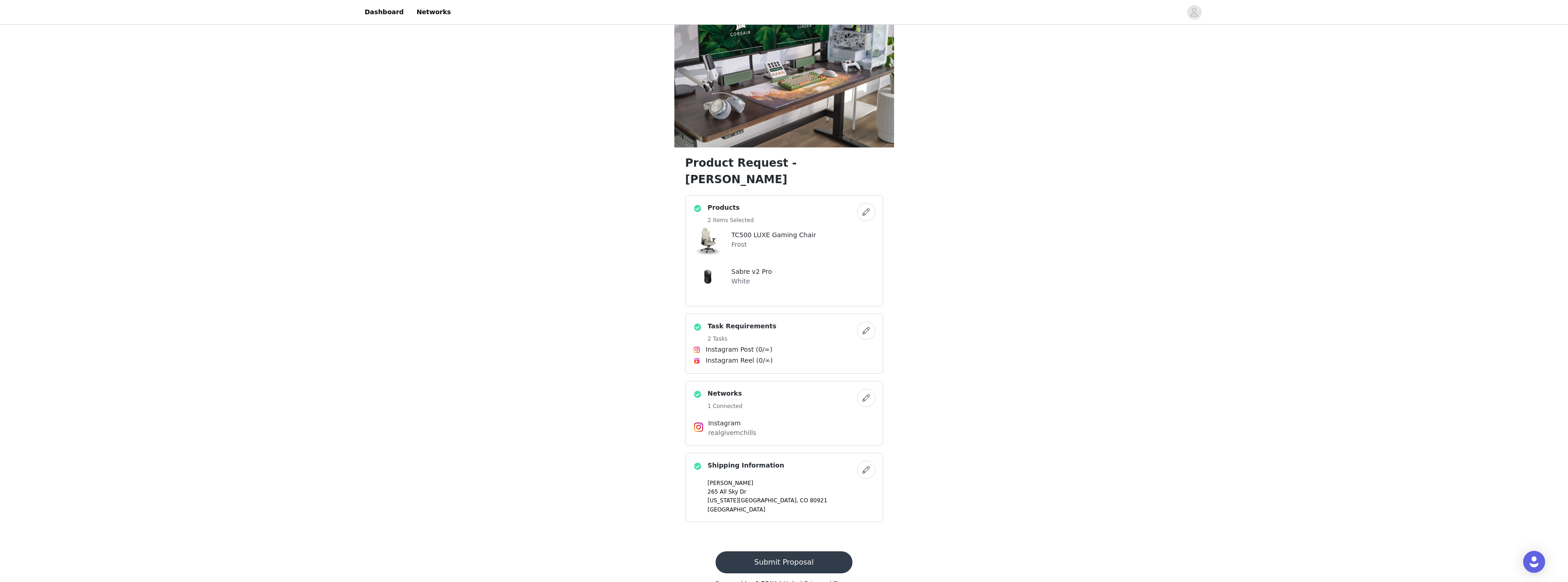
scroll to position [45, 0]
click at [786, 512] on button "Submit Proposal" at bounding box center [784, 561] width 137 height 22
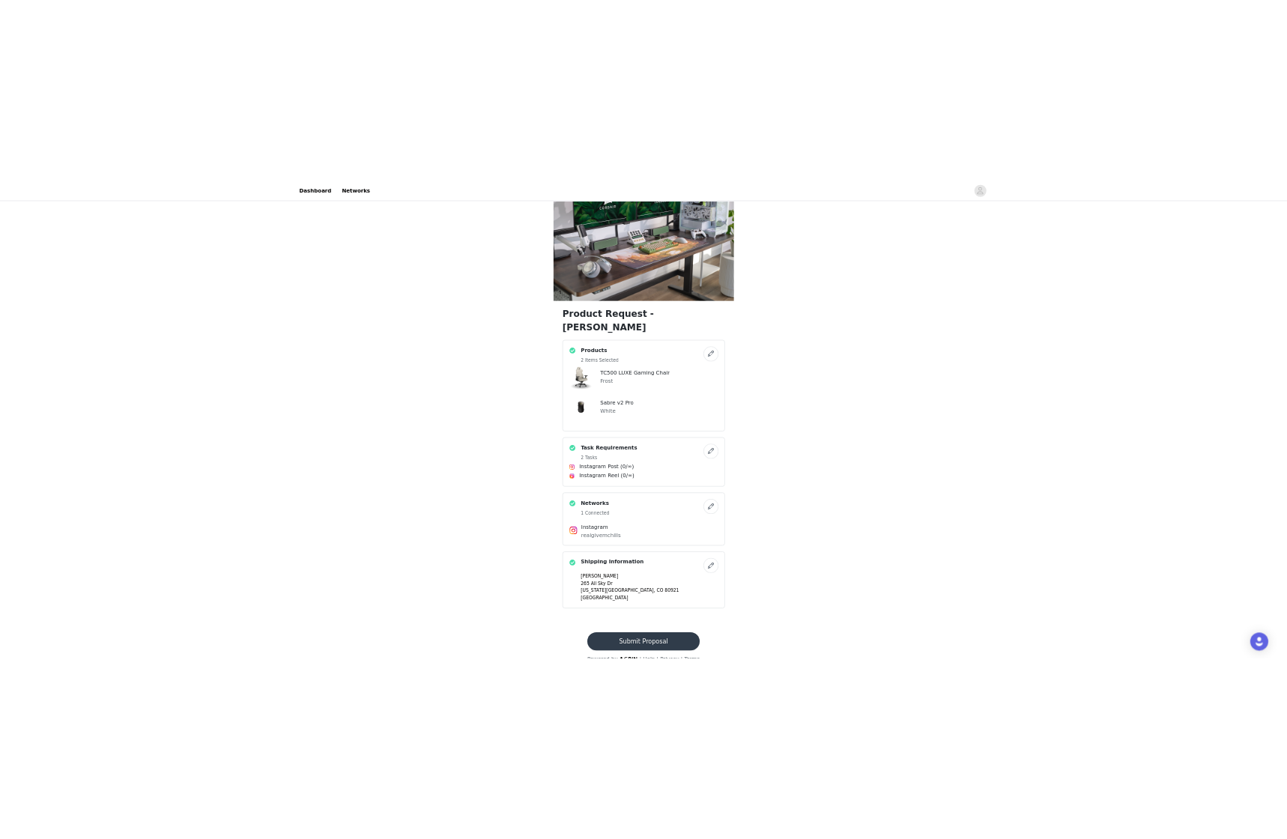
scroll to position [0, 0]
